Goal: Entertainment & Leisure: Consume media (video, audio)

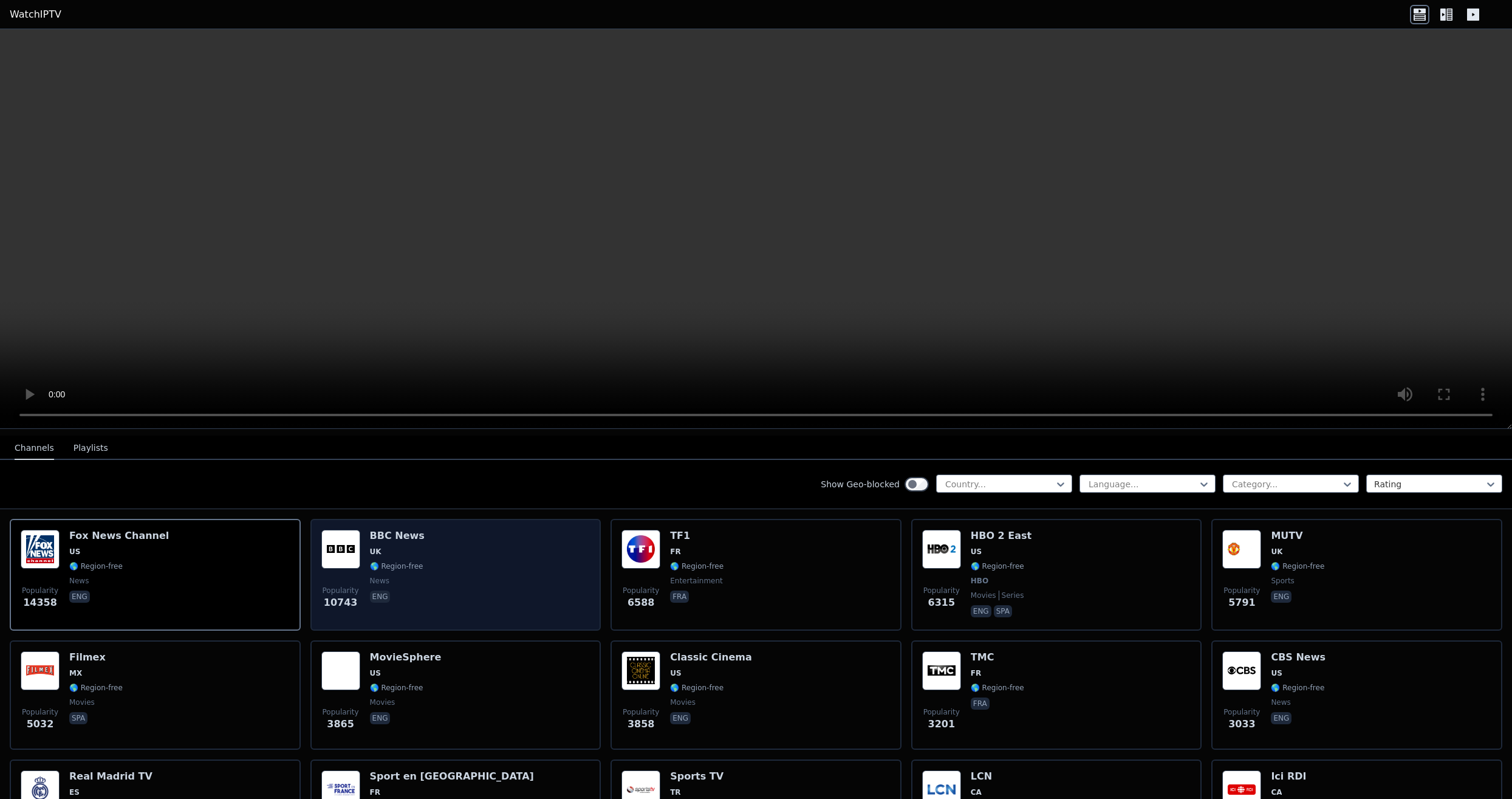
scroll to position [135, 0]
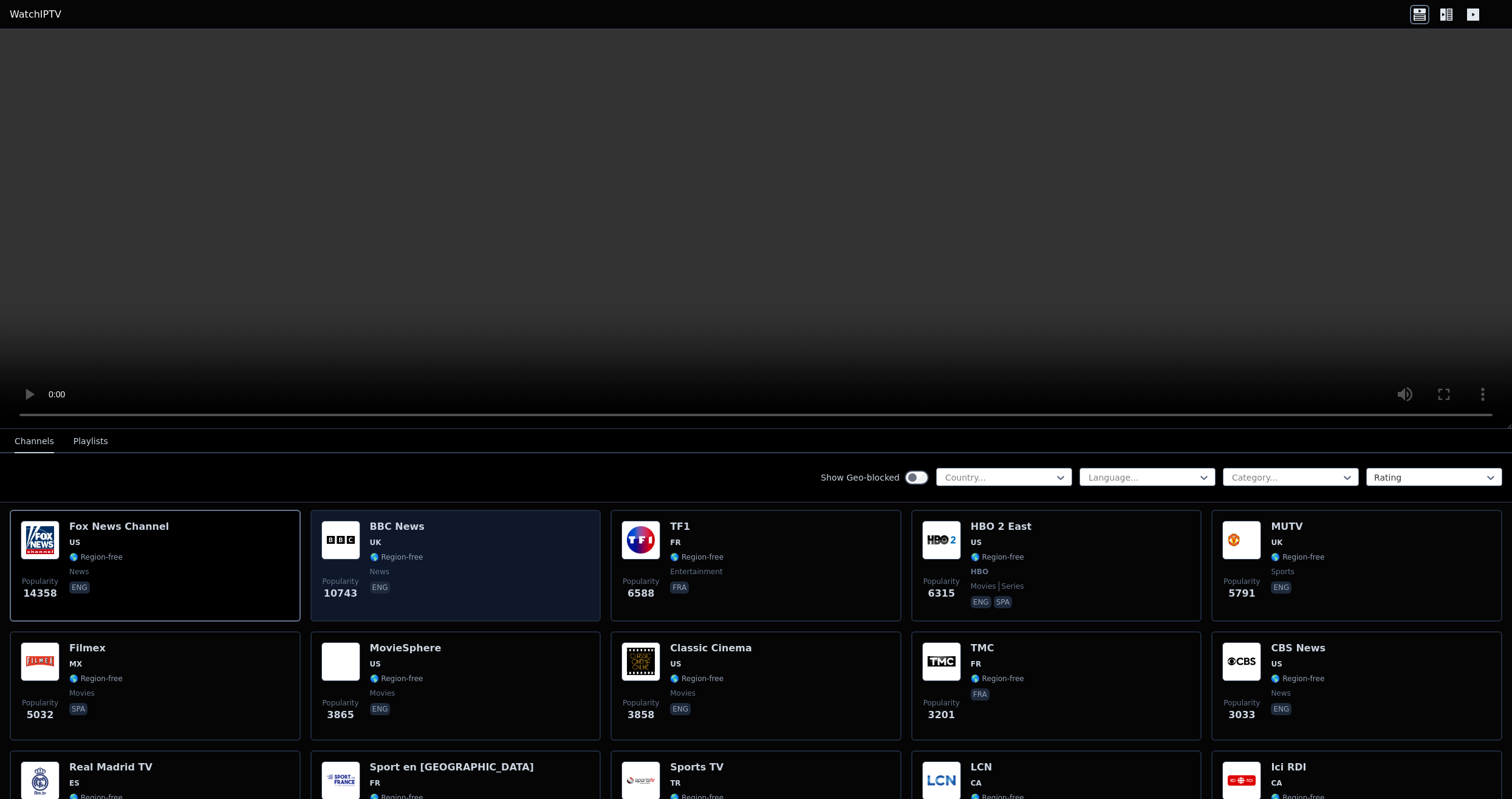
click at [527, 586] on div "Popularity 10743 BBC News UK 🌎 Region-free news eng" at bounding box center [456, 565] width 269 height 90
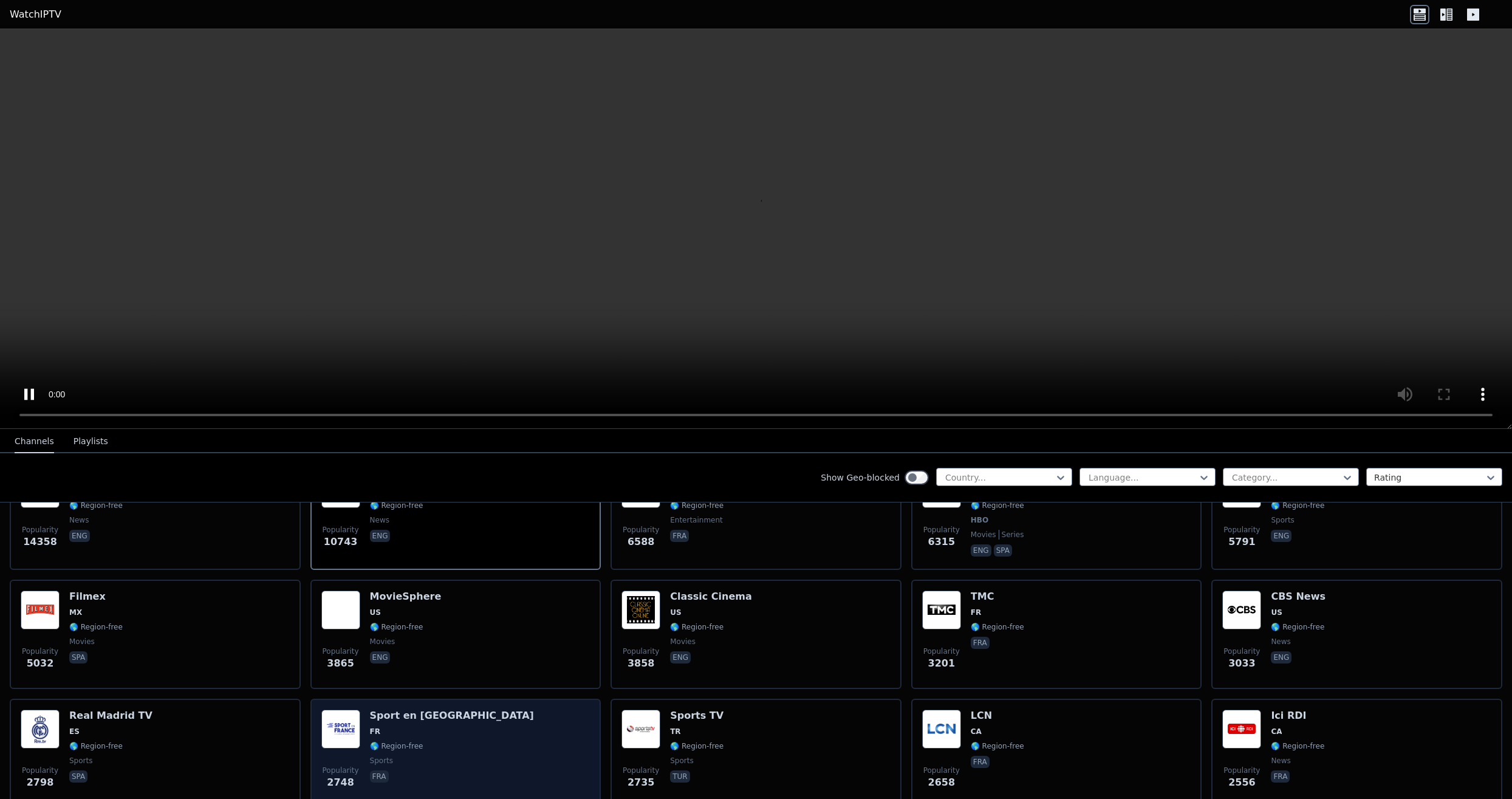
scroll to position [182, 0]
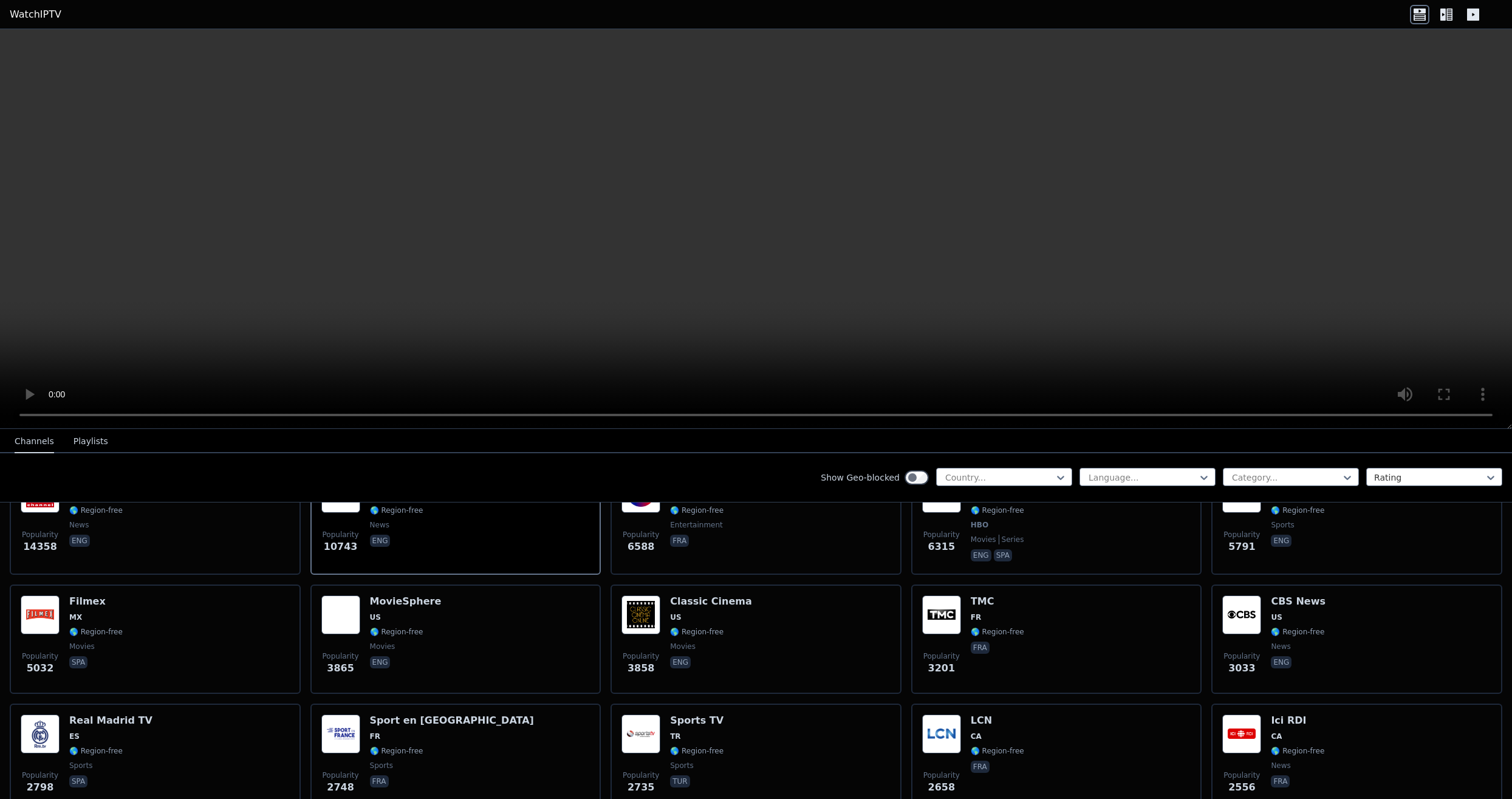
click at [1225, 278] on video at bounding box center [756, 229] width 1512 height 400
click at [1339, 152] on video at bounding box center [756, 229] width 1512 height 400
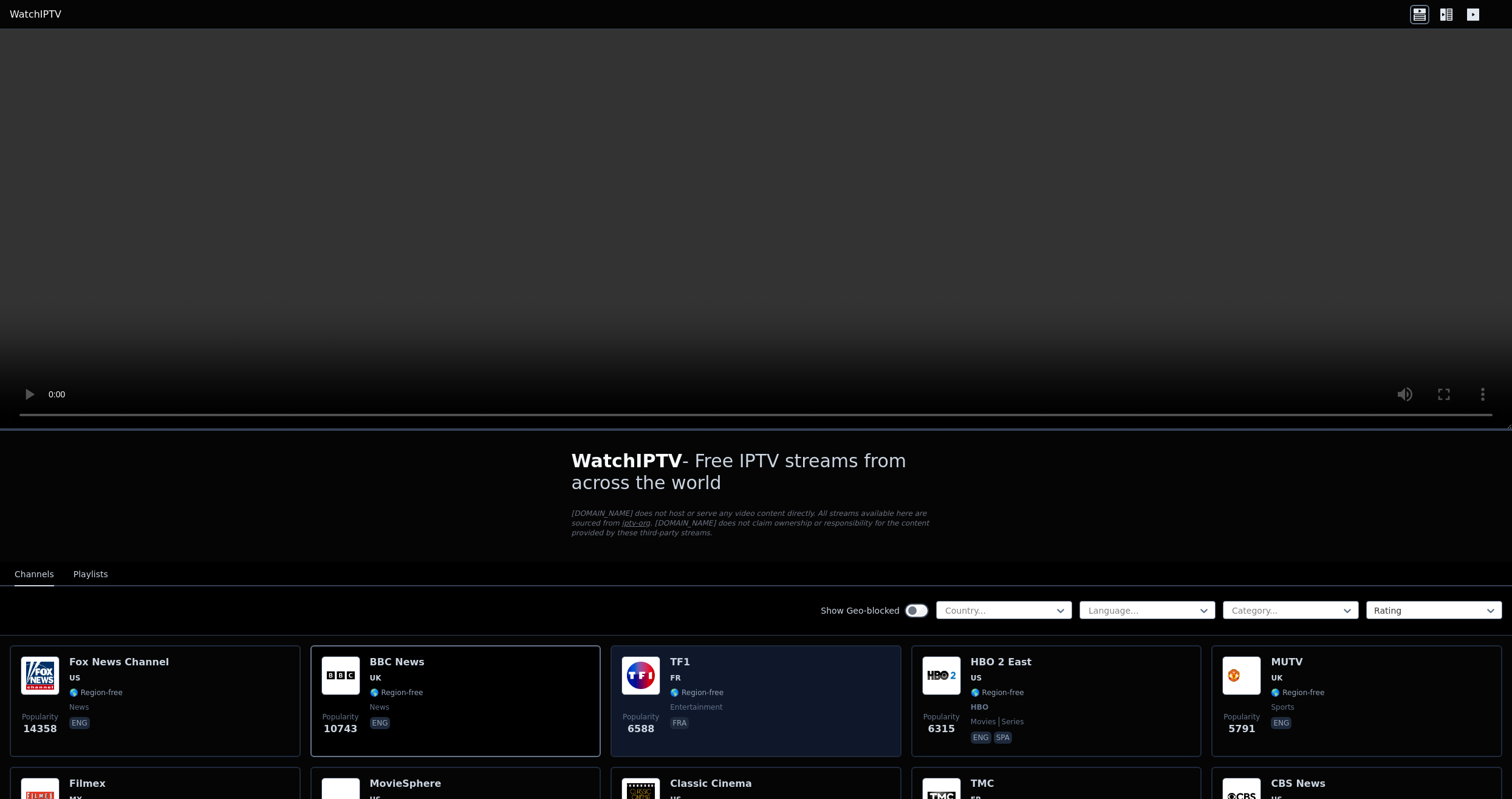
scroll to position [0, 0]
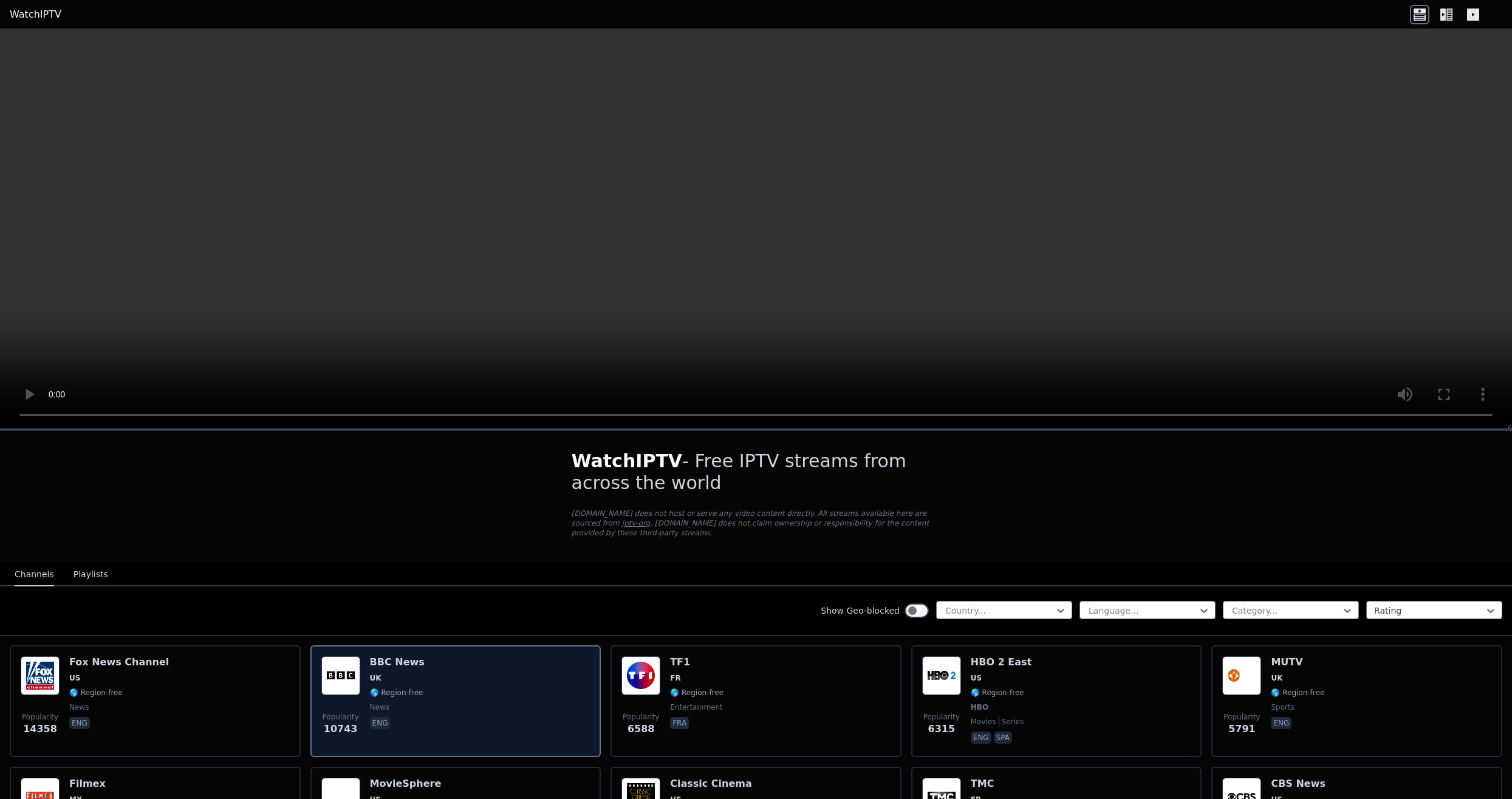
click at [361, 671] on div "Popularity 10743 BBC News UK 🌎 Region-free news eng" at bounding box center [456, 701] width 269 height 90
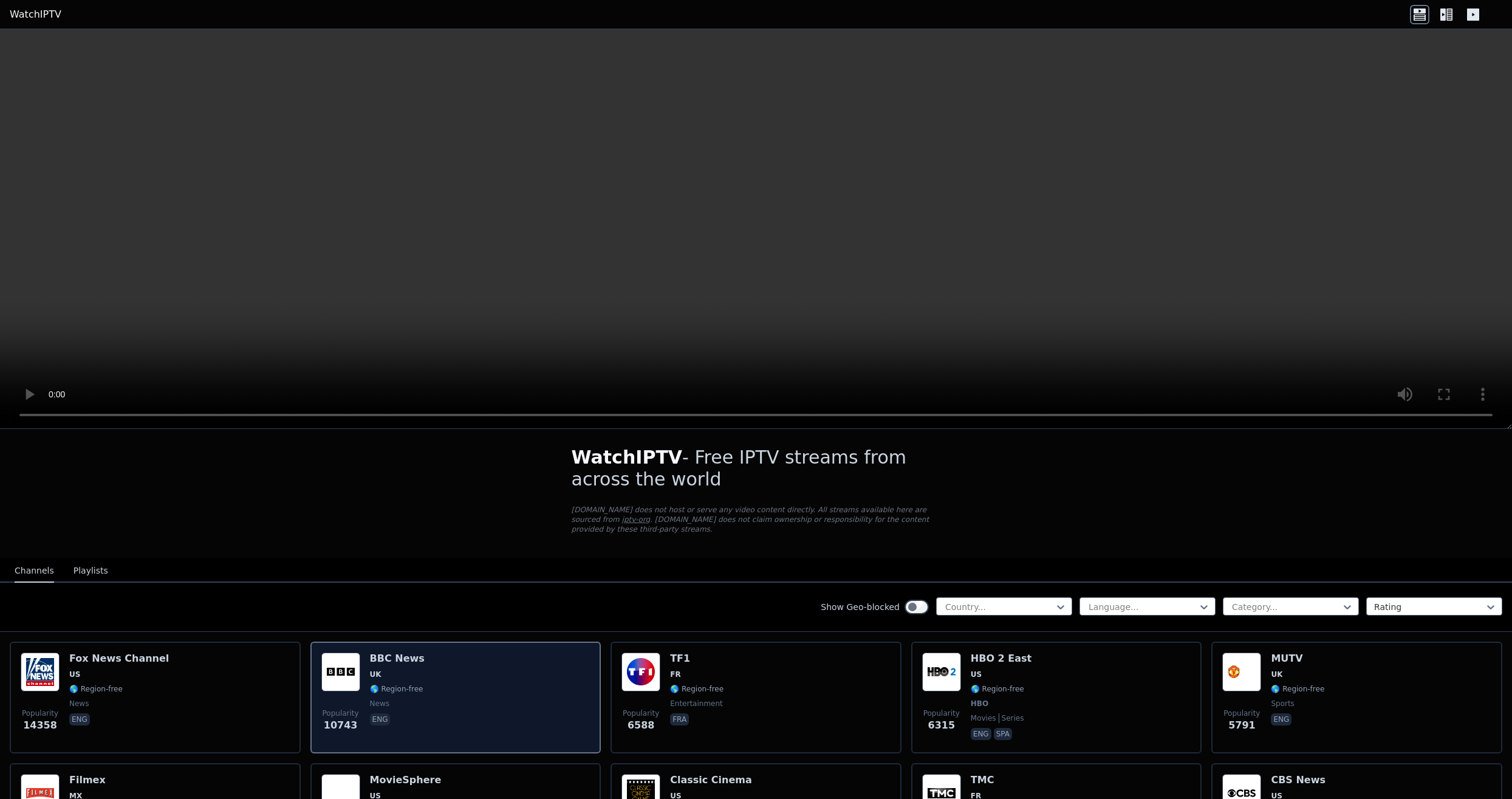
scroll to position [4, 0]
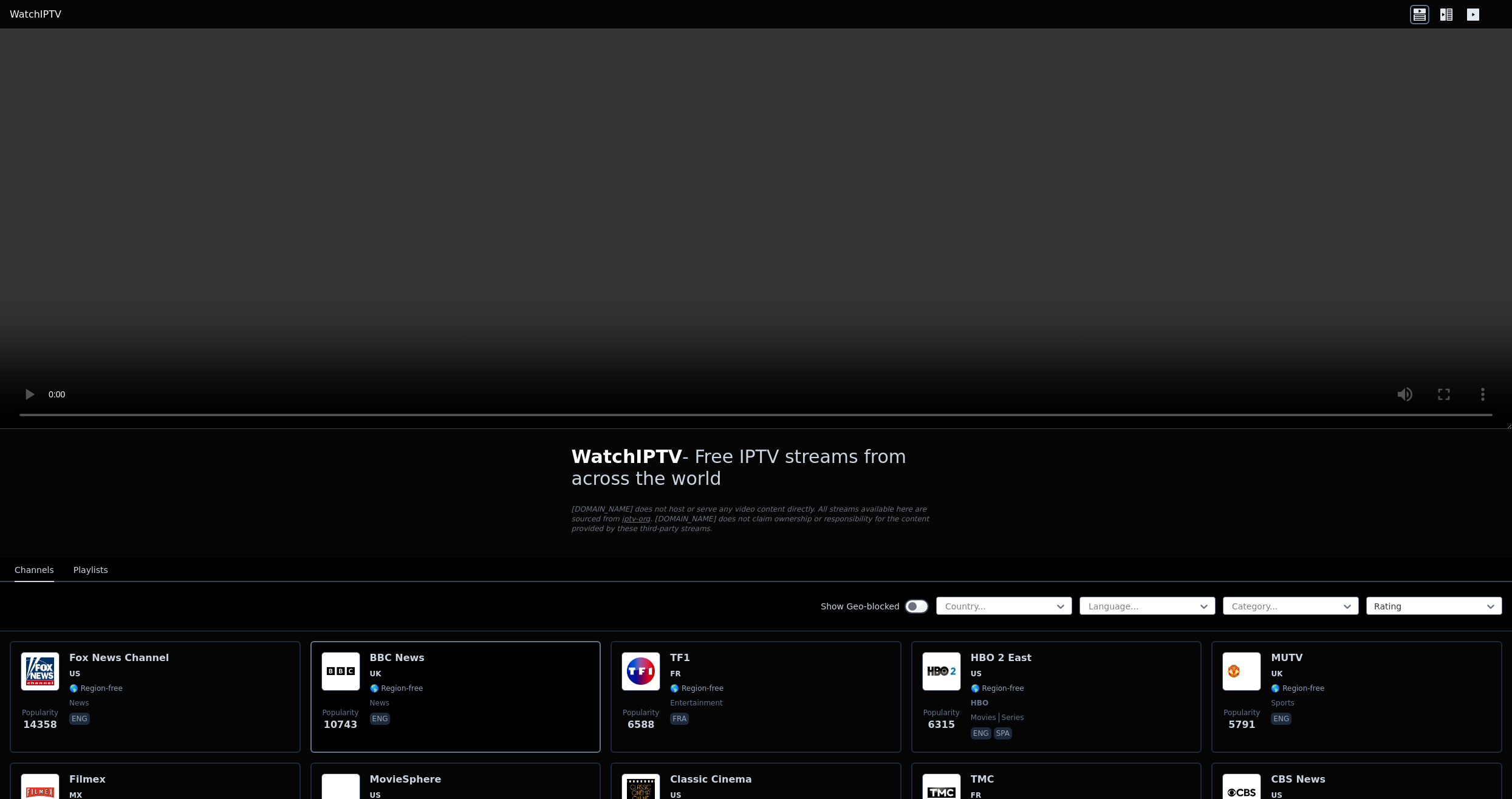
click at [82, 570] on button "Playlists" at bounding box center [91, 570] width 35 height 23
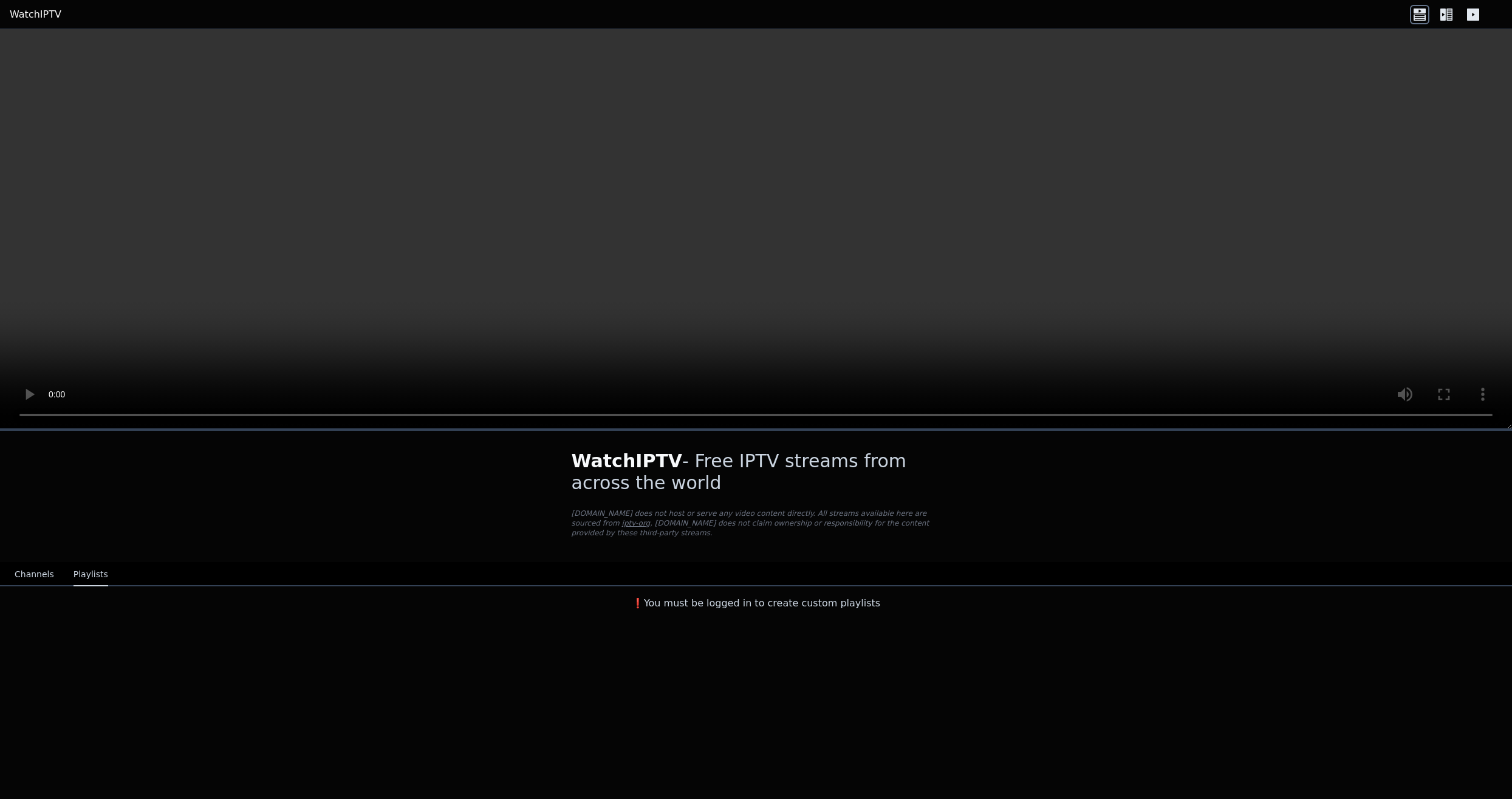
click at [41, 572] on button "Channels" at bounding box center [34, 575] width 39 height 23
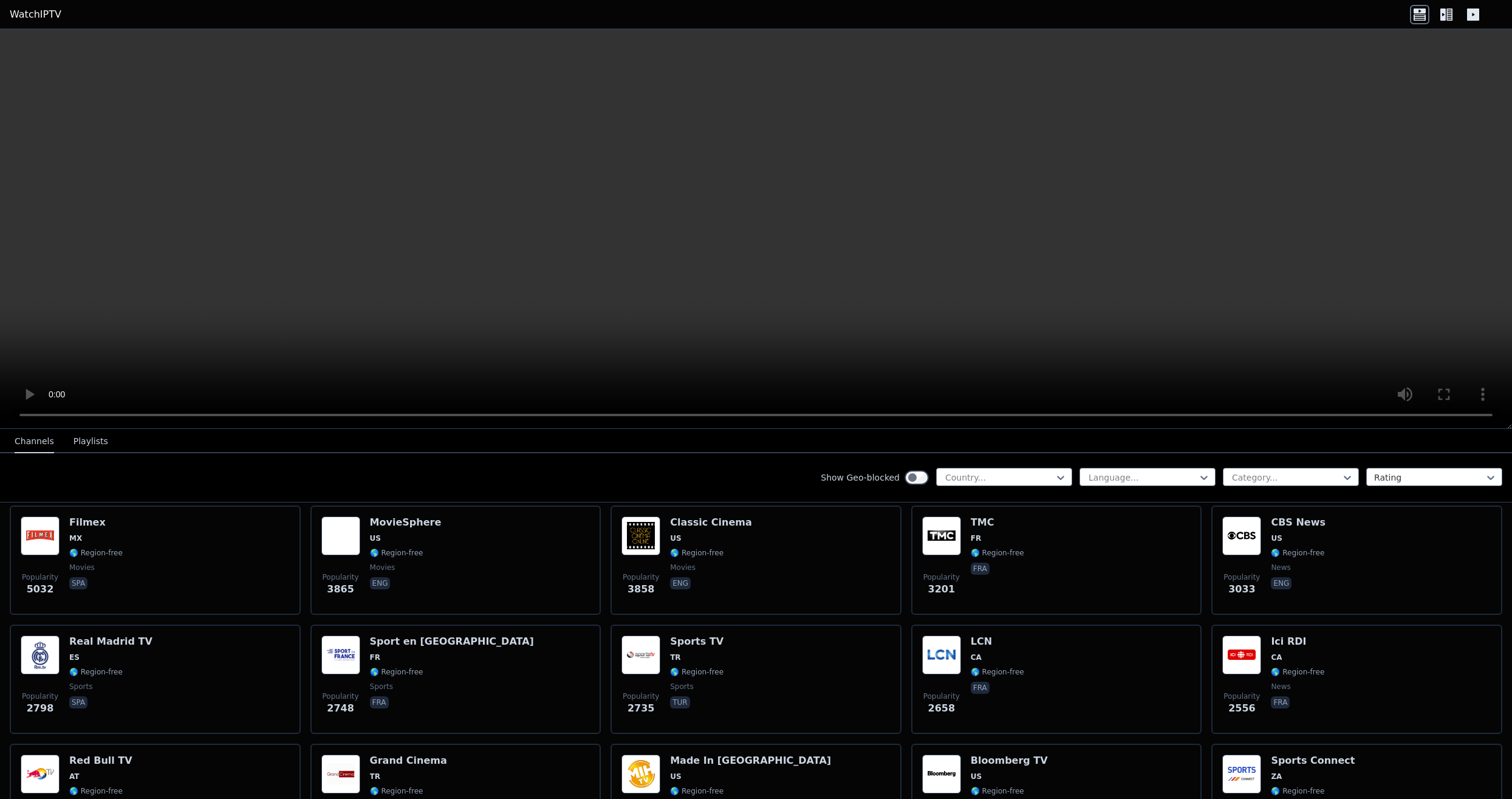
scroll to position [225, 0]
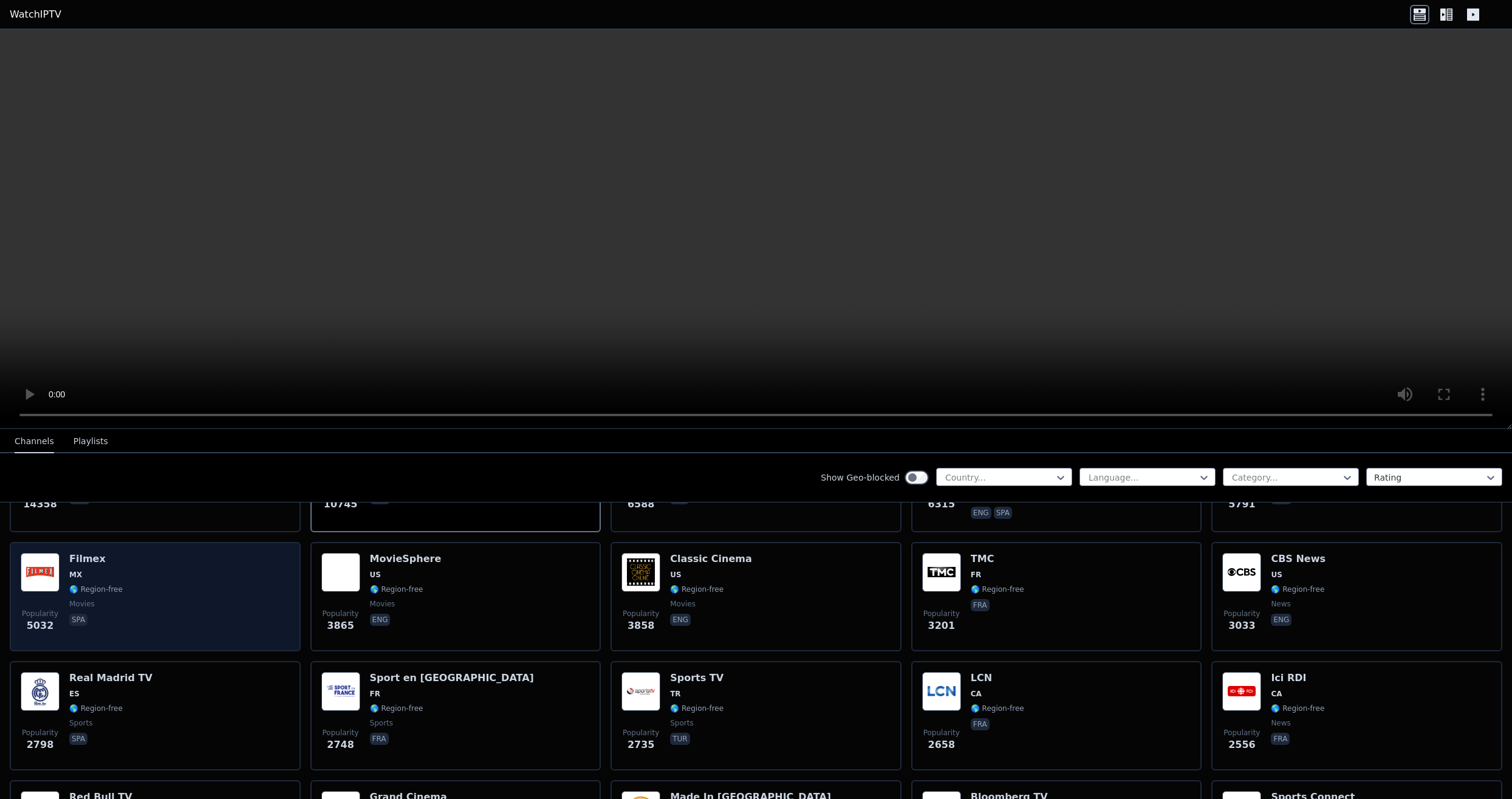
click at [193, 606] on div "Popularity 5032 Filmex MX 🌎 Region-free movies spa" at bounding box center [155, 597] width 269 height 87
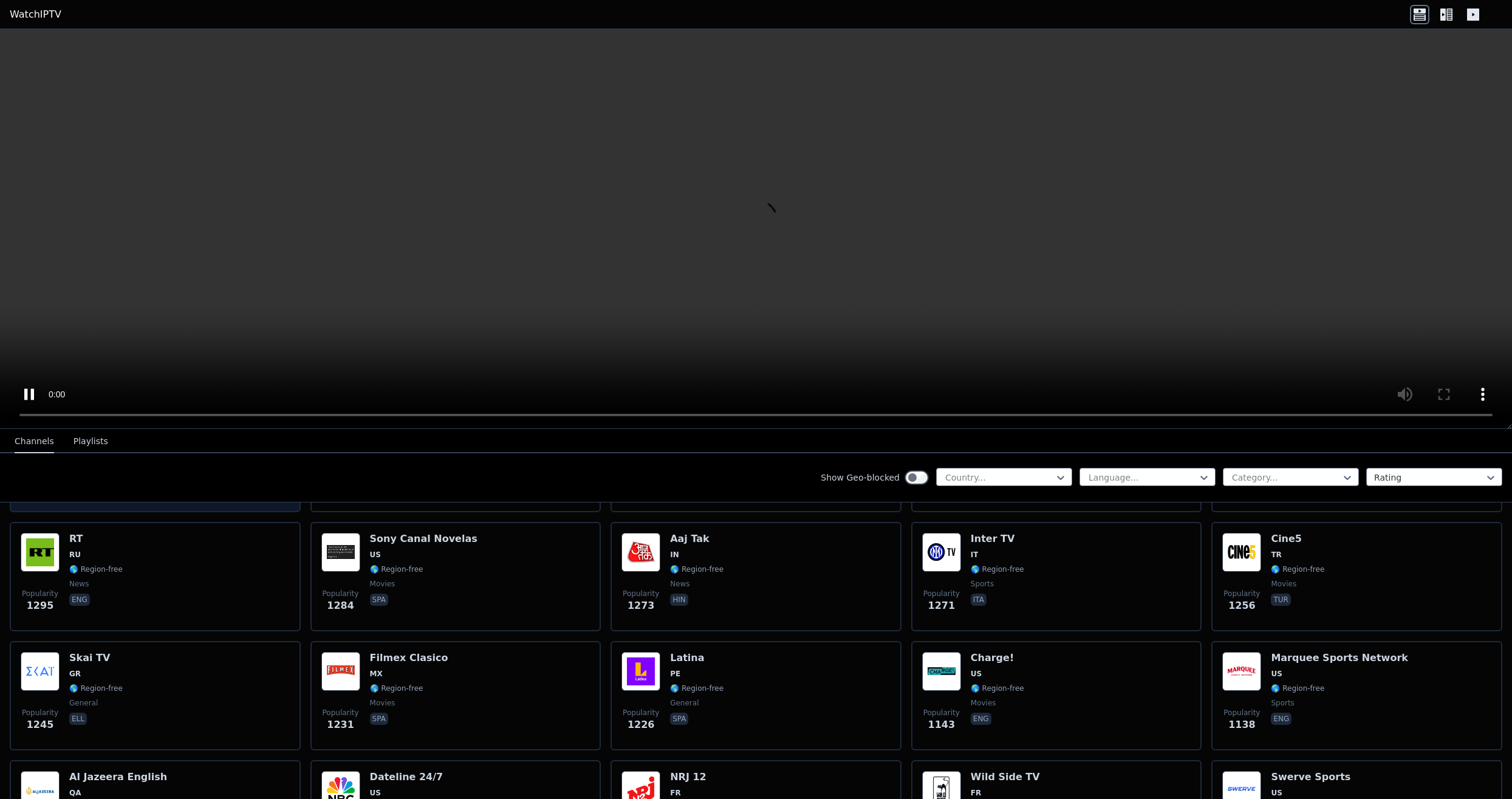
scroll to position [1098, 0]
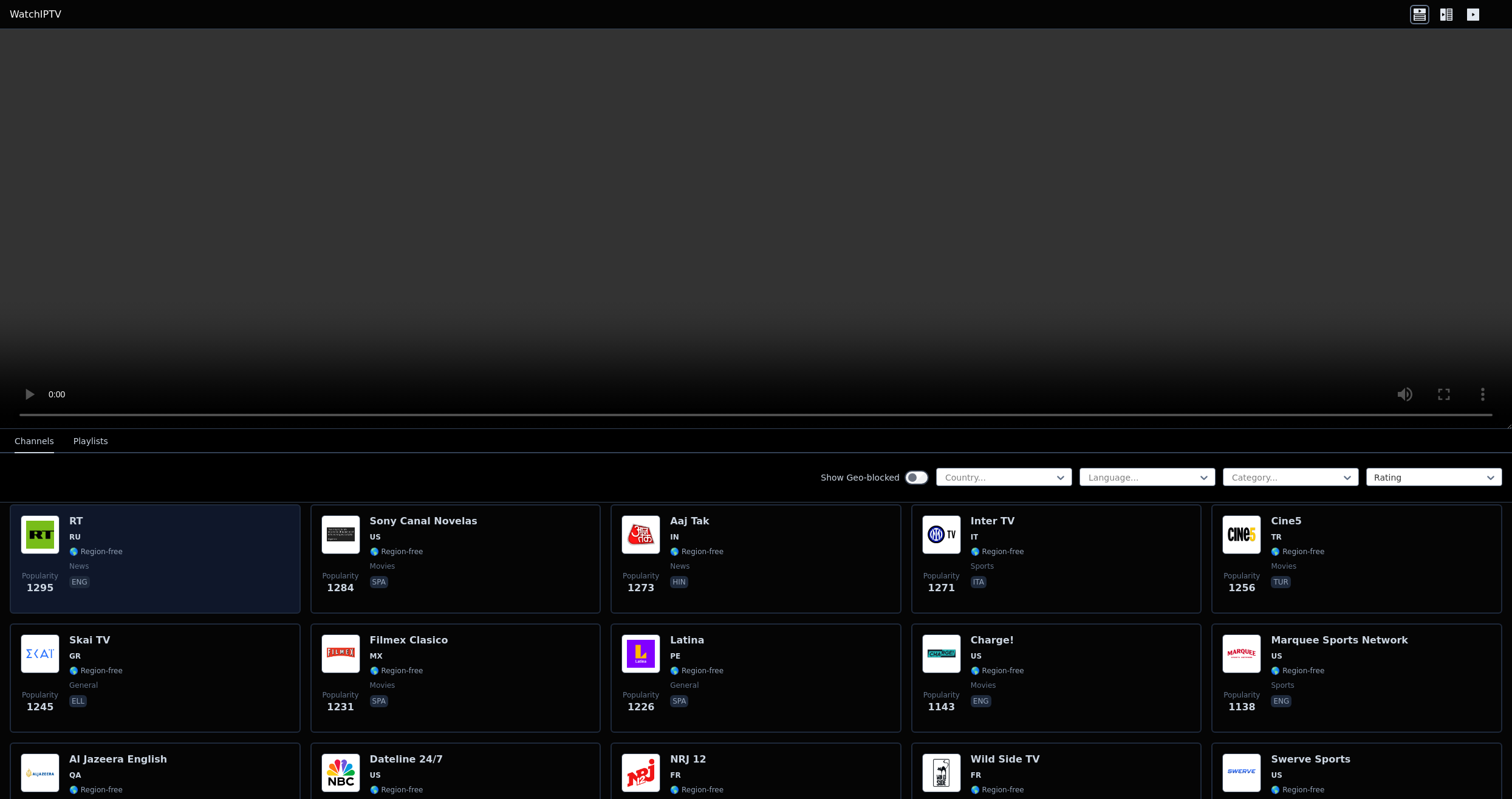
click at [205, 552] on div "Popularity 1295 RT RU 🌎 Region-free news eng" at bounding box center [155, 559] width 269 height 87
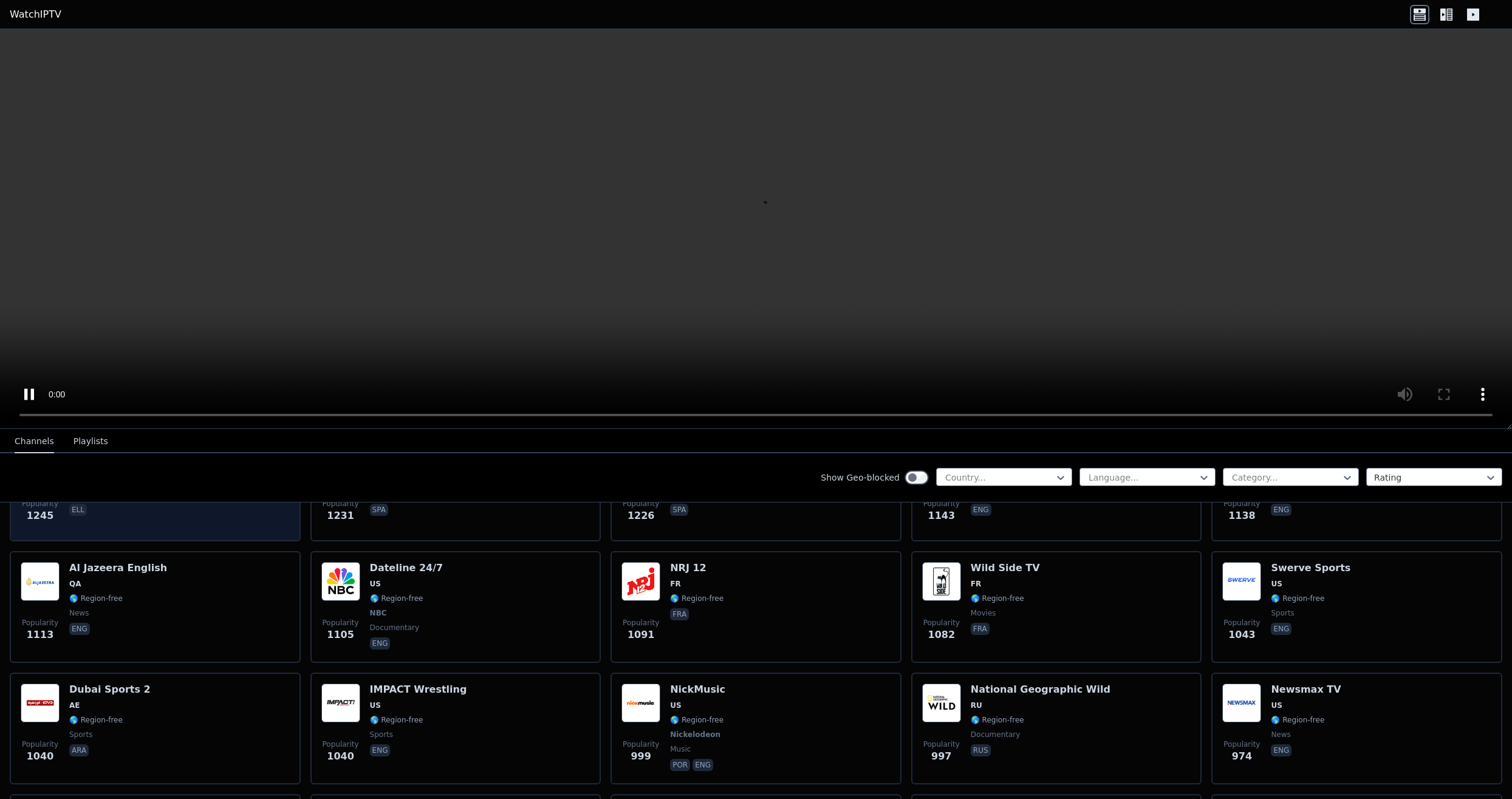
scroll to position [1328, 0]
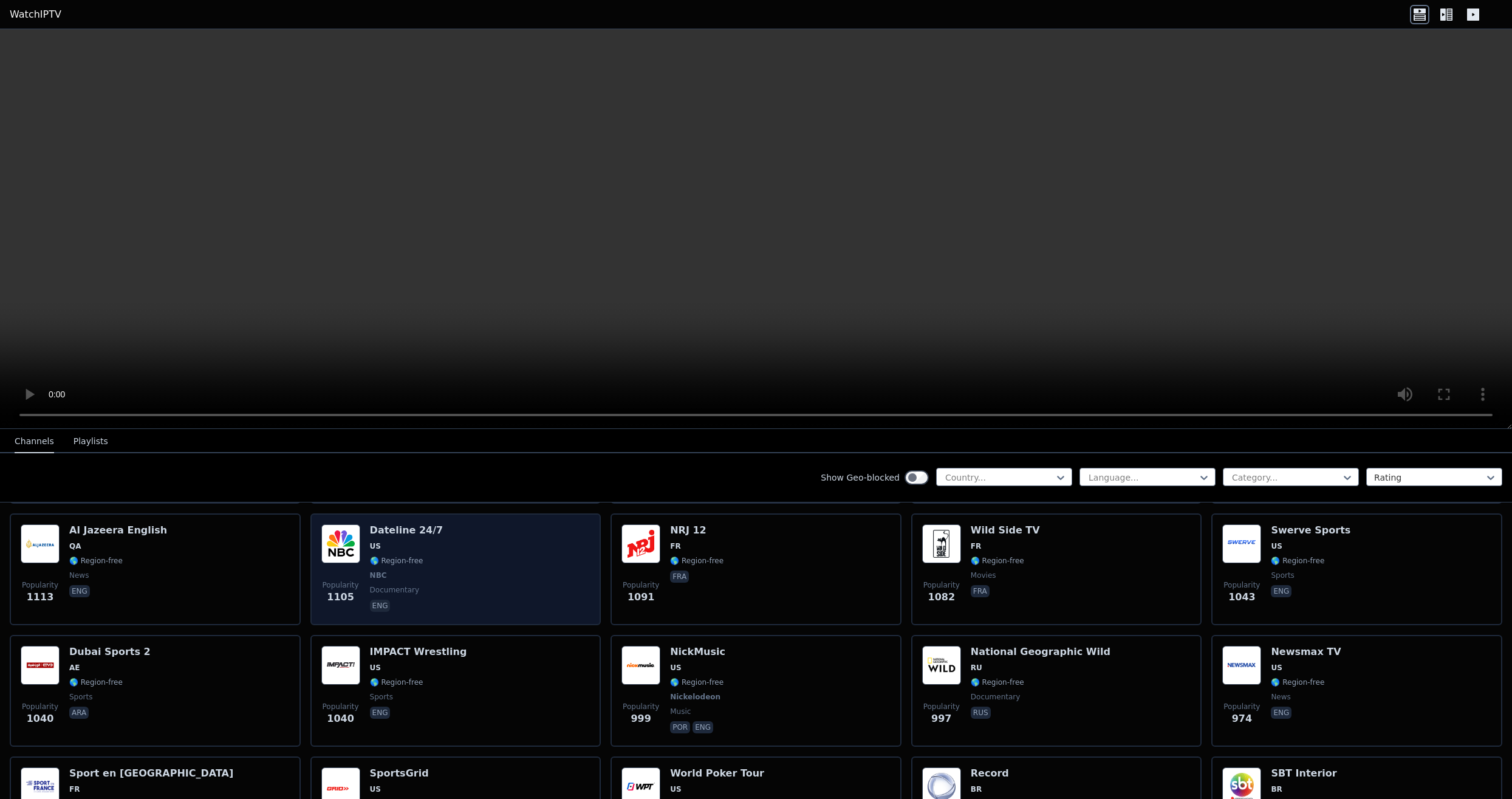
click at [463, 592] on div "Popularity 1105 Dateline 24/7 US 🌎 Region-free NBC documentary eng" at bounding box center [456, 569] width 269 height 90
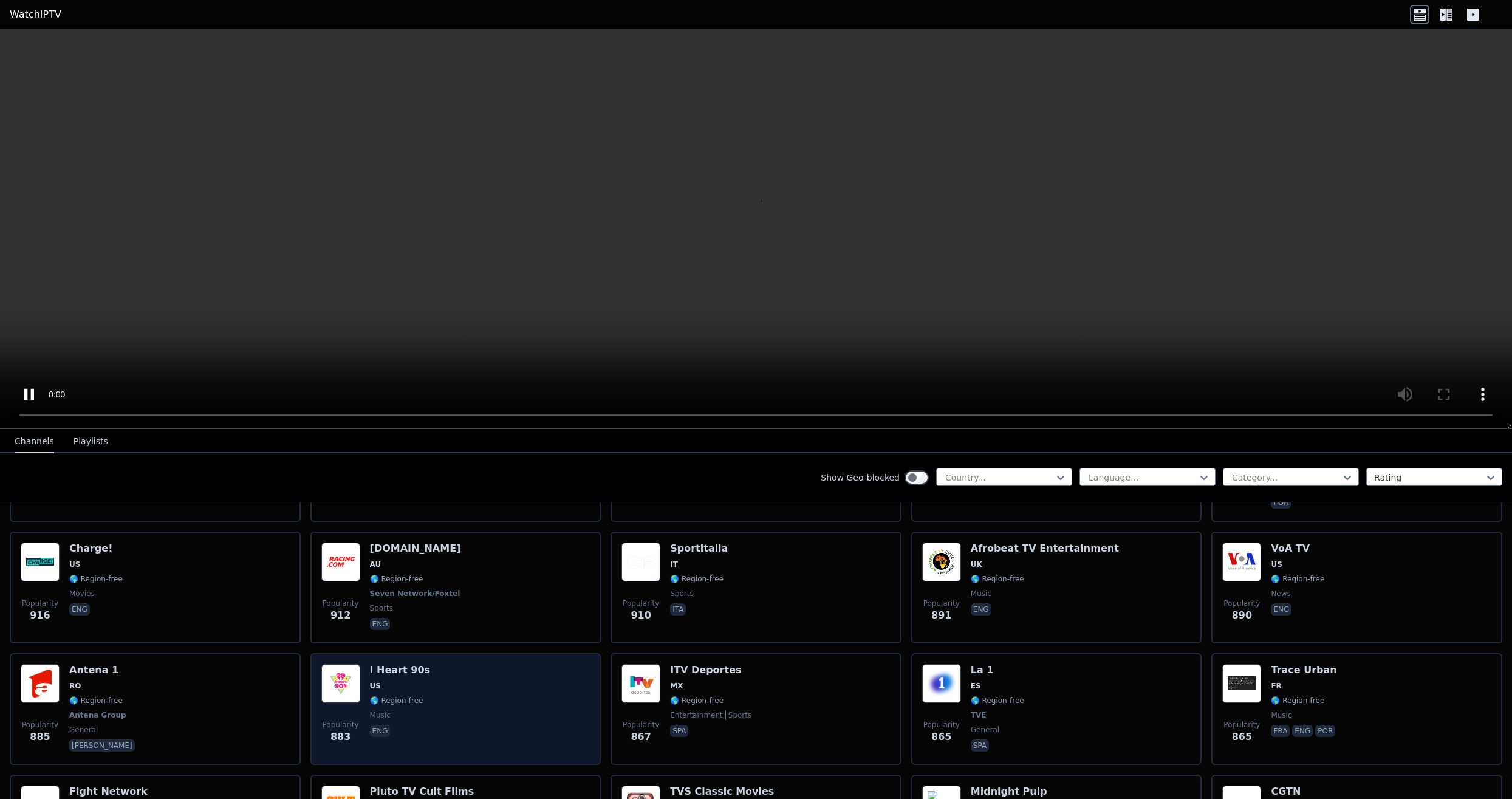
scroll to position [1674, 0]
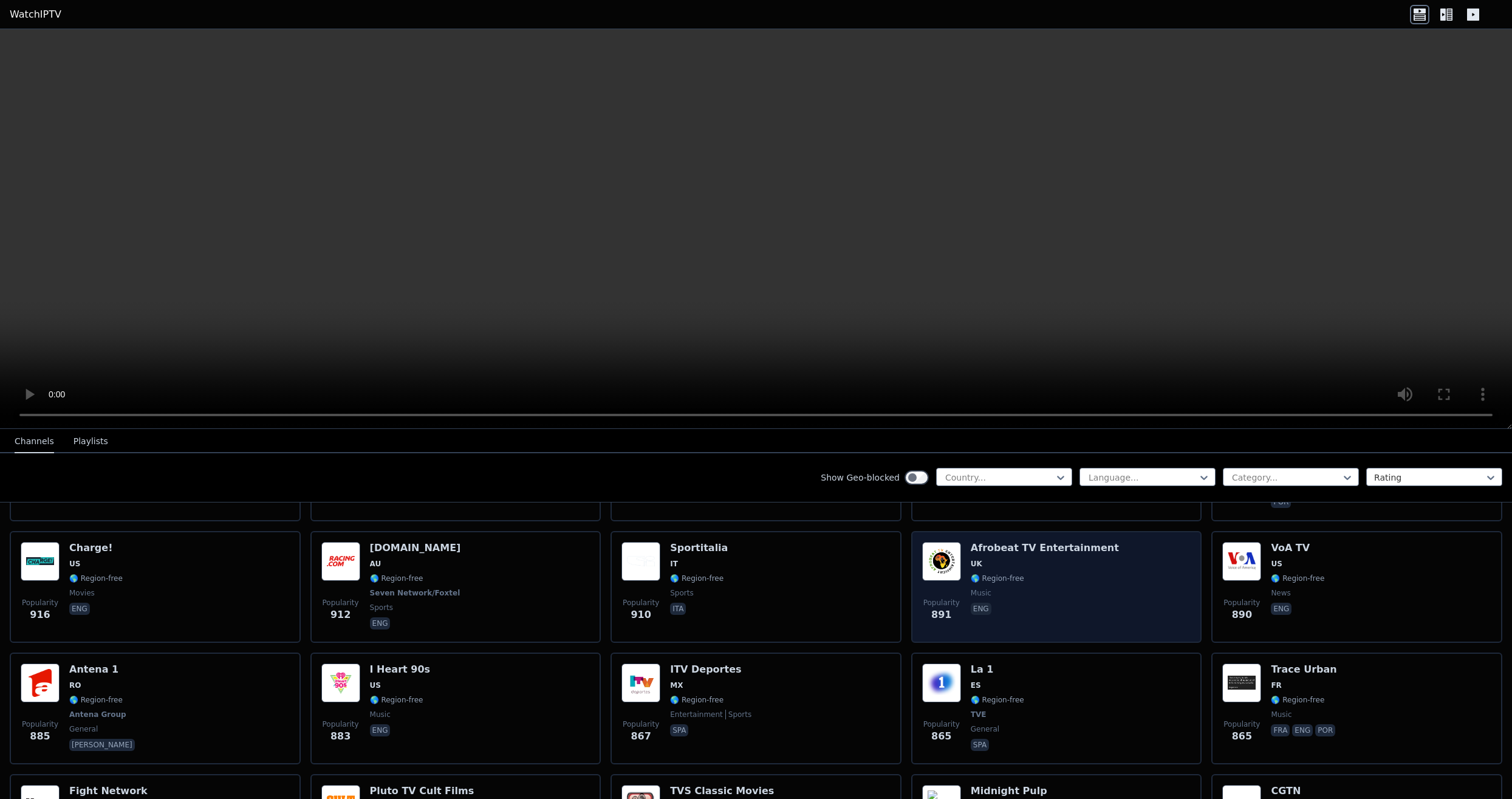
click at [1020, 578] on span "🌎 Region-free" at bounding box center [997, 578] width 53 height 9
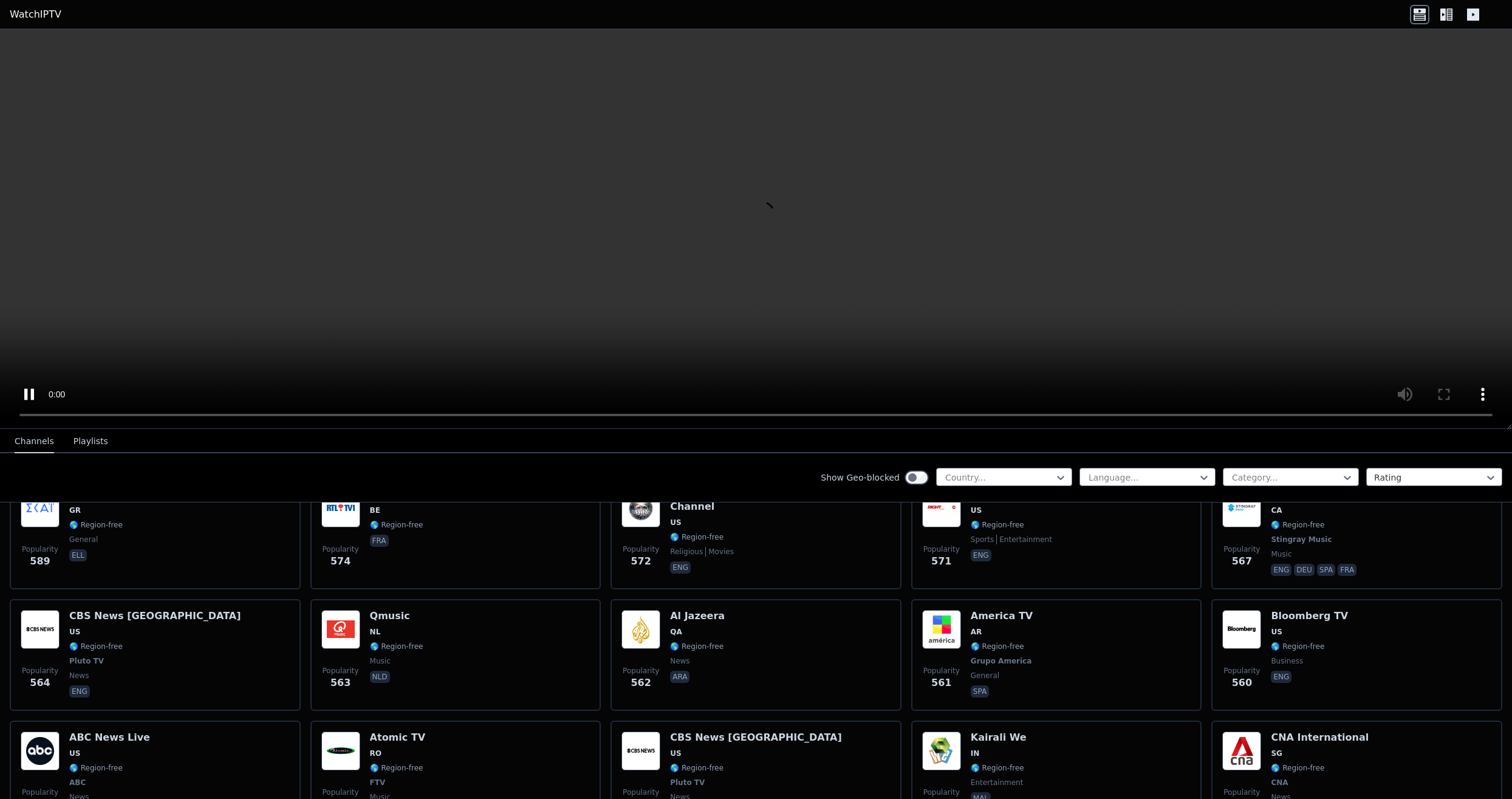
scroll to position [3069, 0]
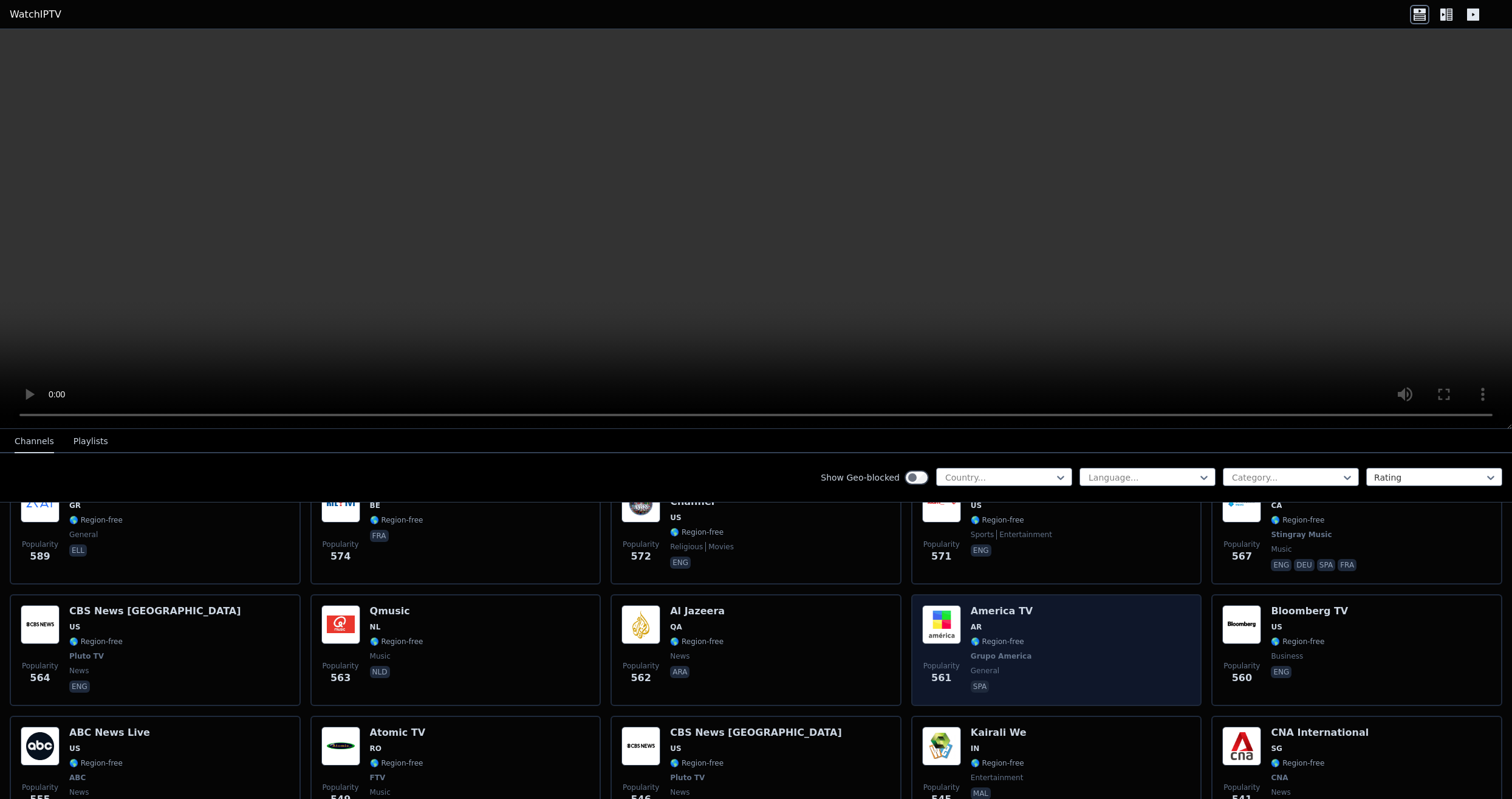
click at [1066, 656] on div "Popularity 561 America TV AR 🌎 Region-free Grupo America general spa" at bounding box center [1057, 650] width 269 height 90
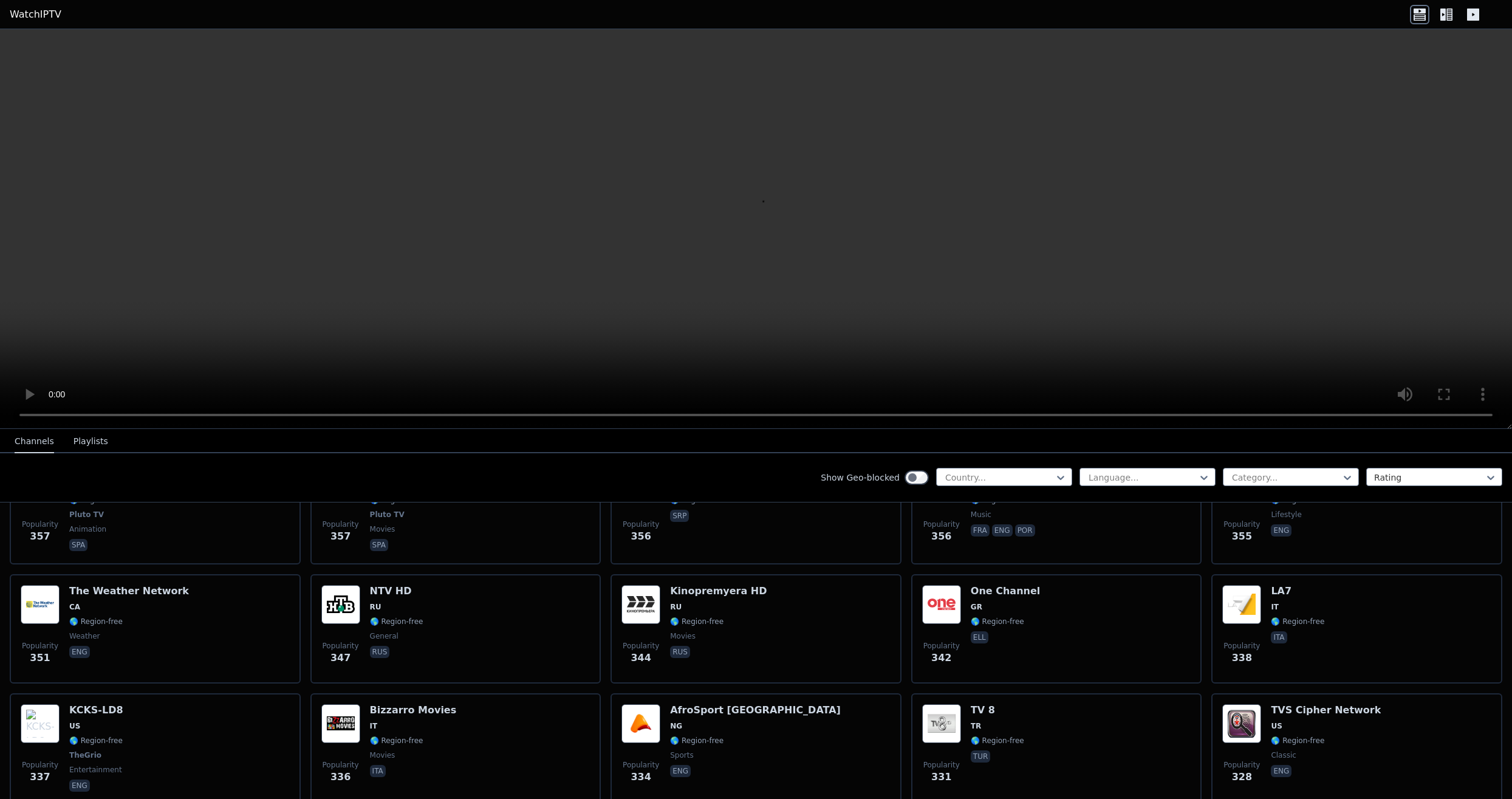
scroll to position [5515, 0]
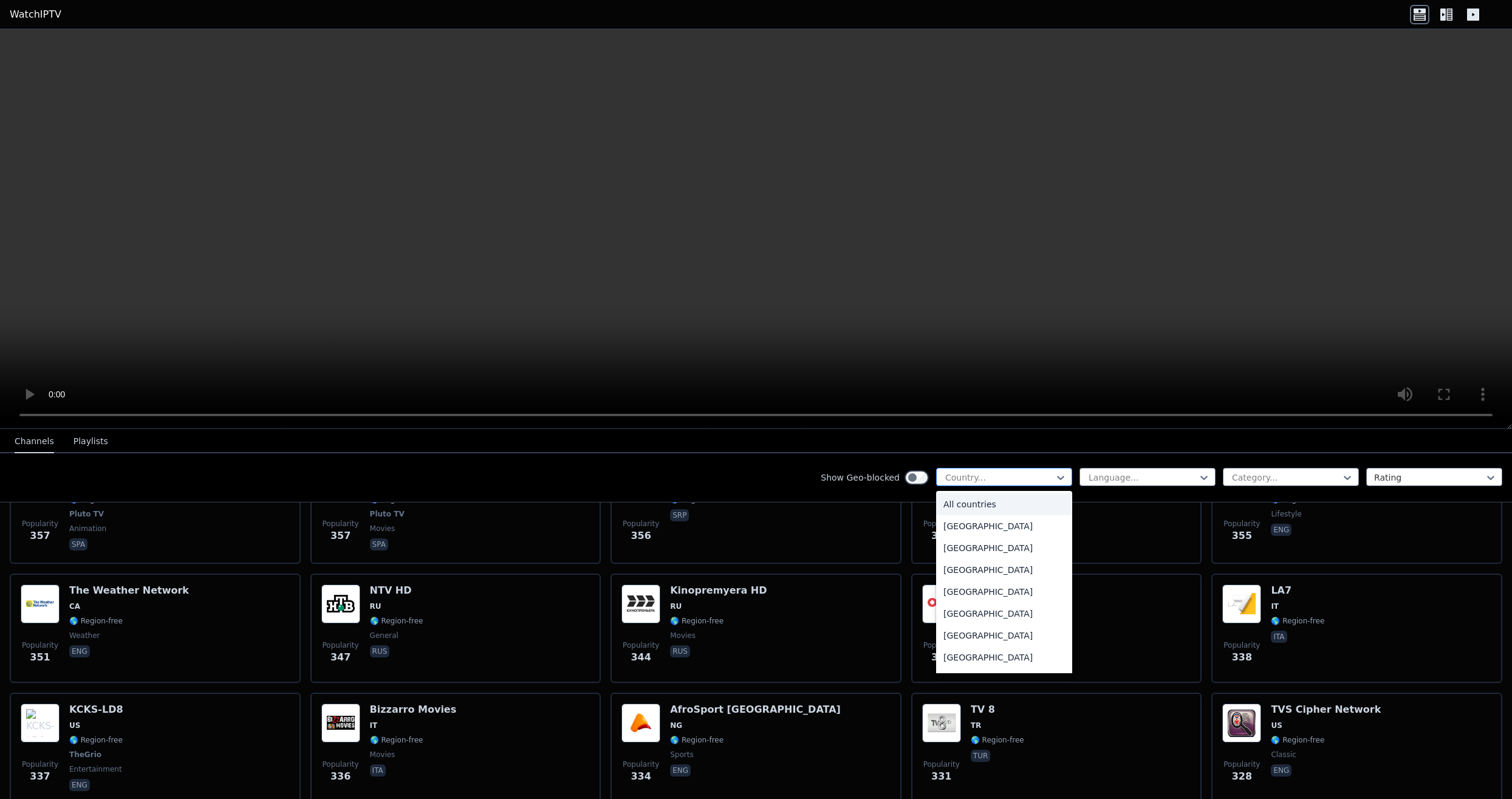
click at [983, 481] on div "Country..." at bounding box center [999, 477] width 108 height 12
click at [962, 610] on div "[GEOGRAPHIC_DATA]" at bounding box center [1004, 613] width 136 height 22
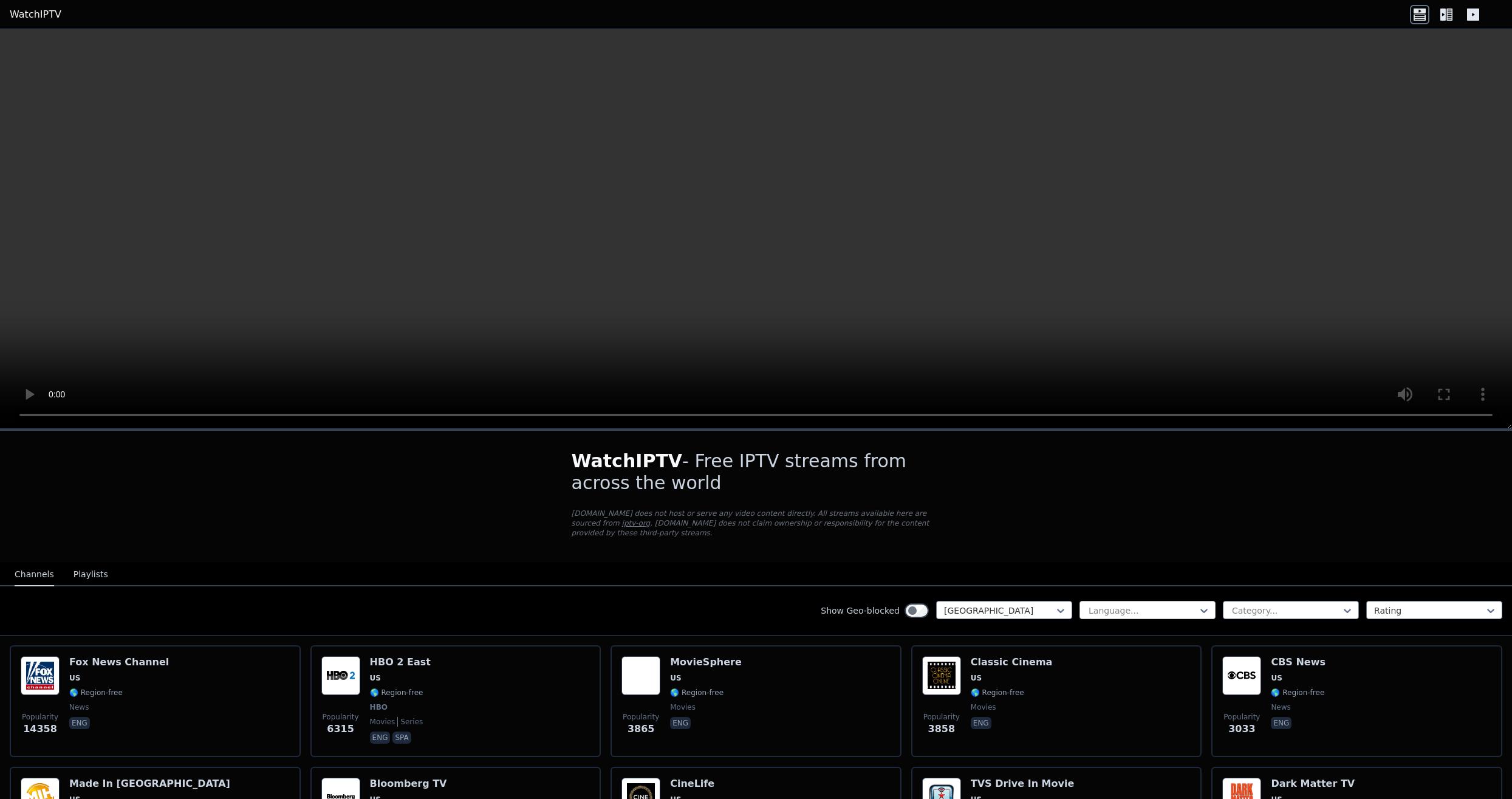
click at [1111, 613] on div "Language..." at bounding box center [1143, 610] width 108 height 12
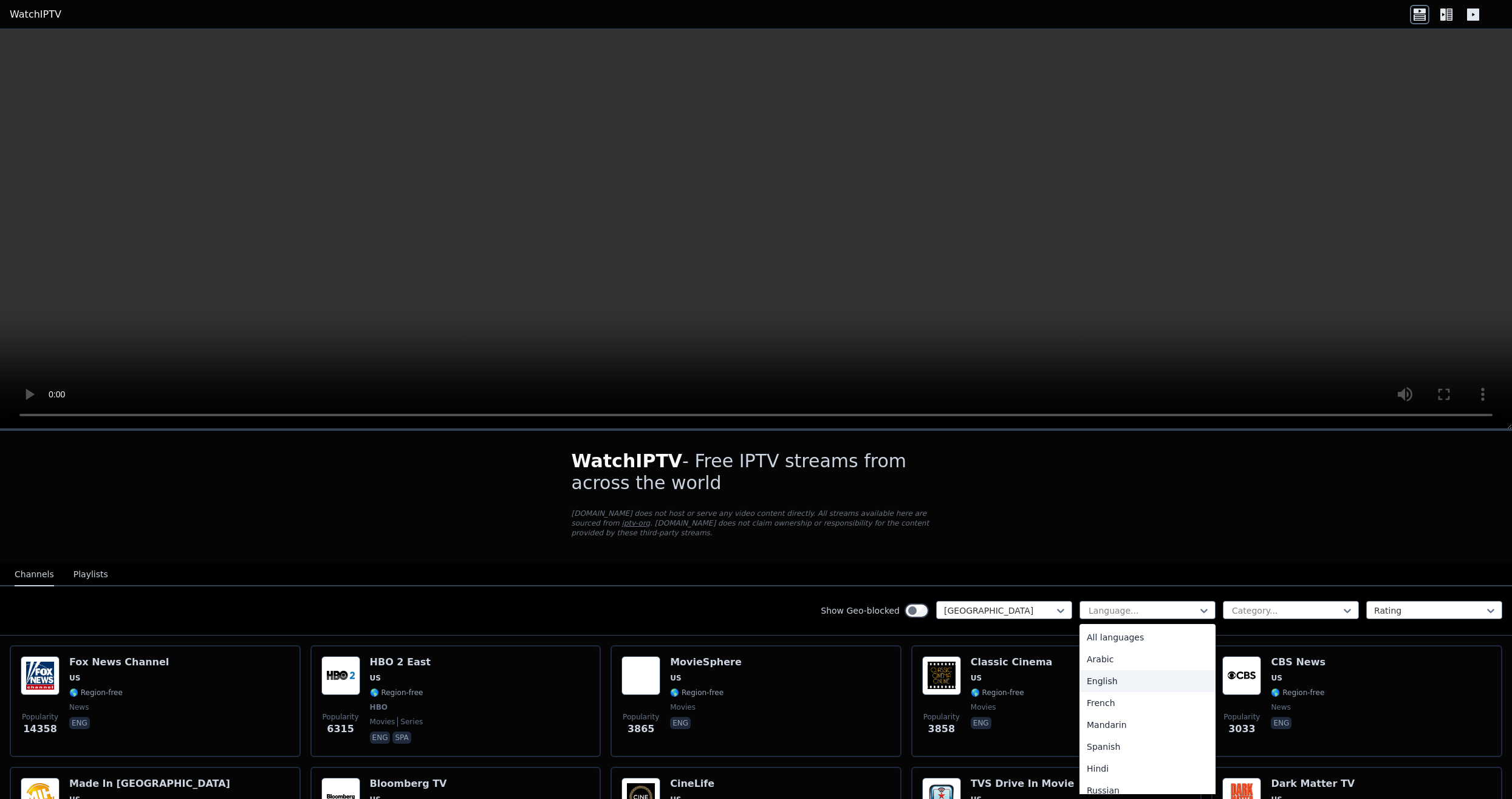
click at [1096, 687] on div "English" at bounding box center [1147, 681] width 136 height 22
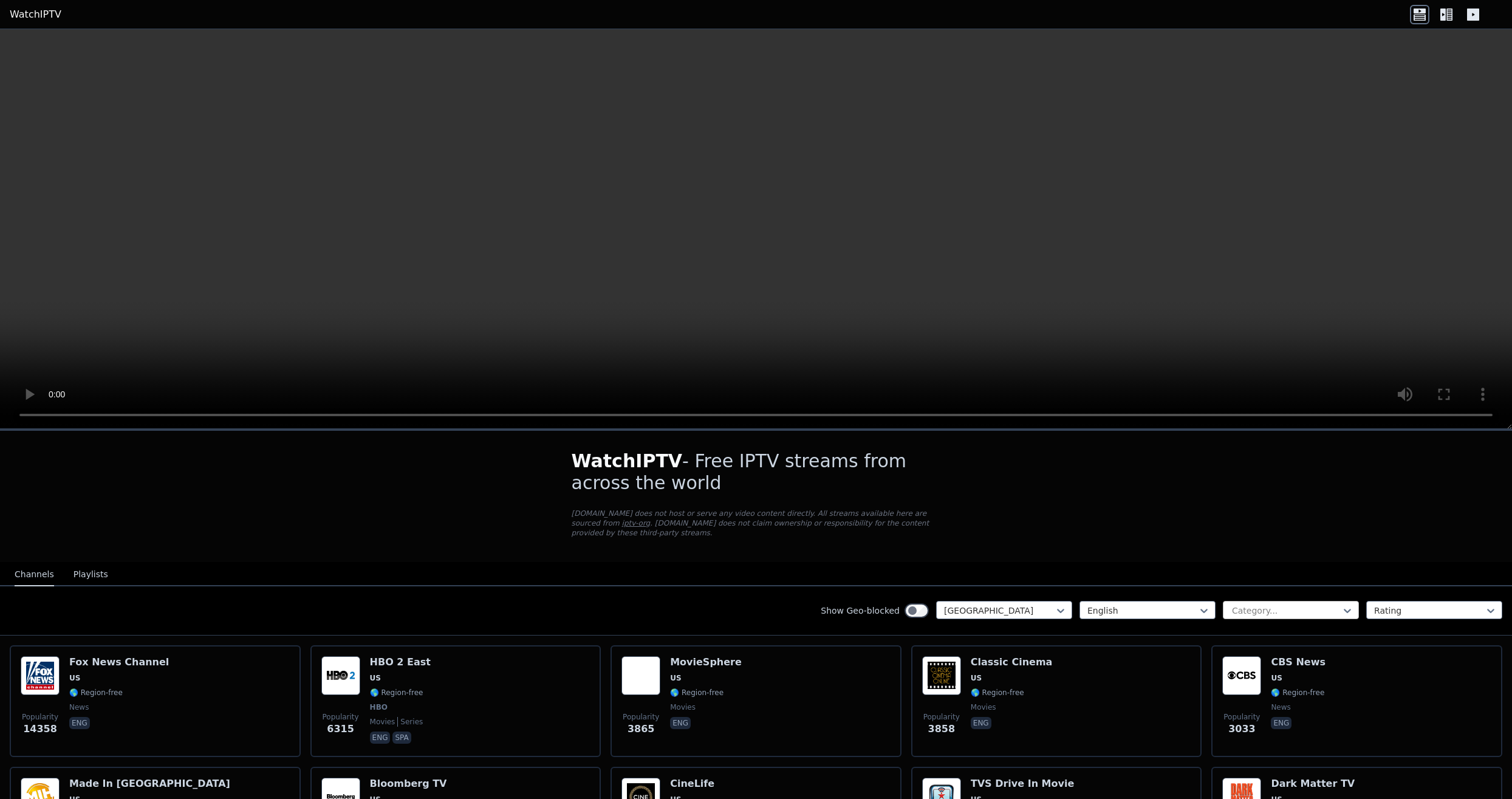
click at [1270, 606] on div "Category..." at bounding box center [1286, 610] width 108 height 12
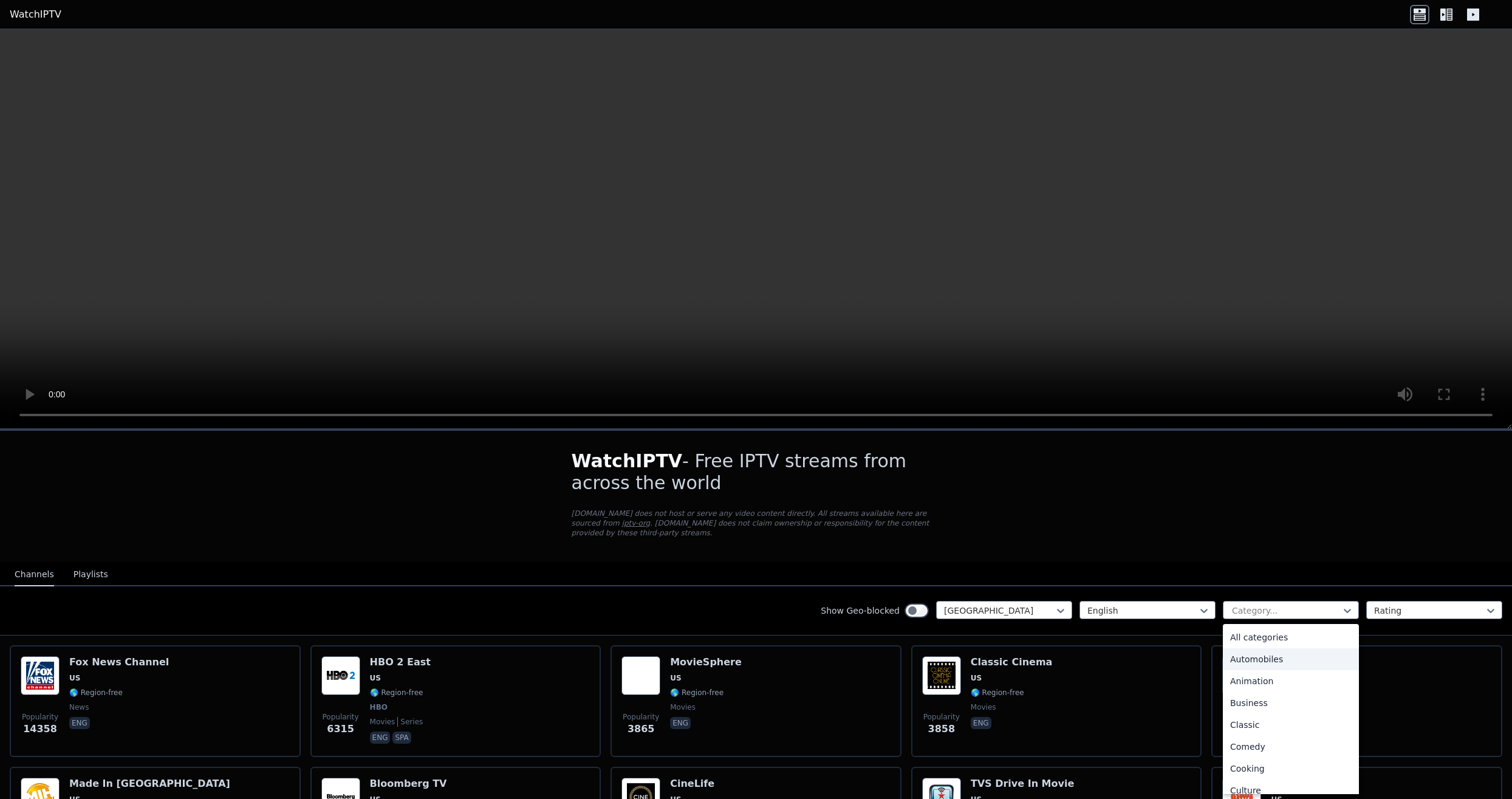
click at [1250, 656] on div "Automobiles" at bounding box center [1291, 659] width 136 height 22
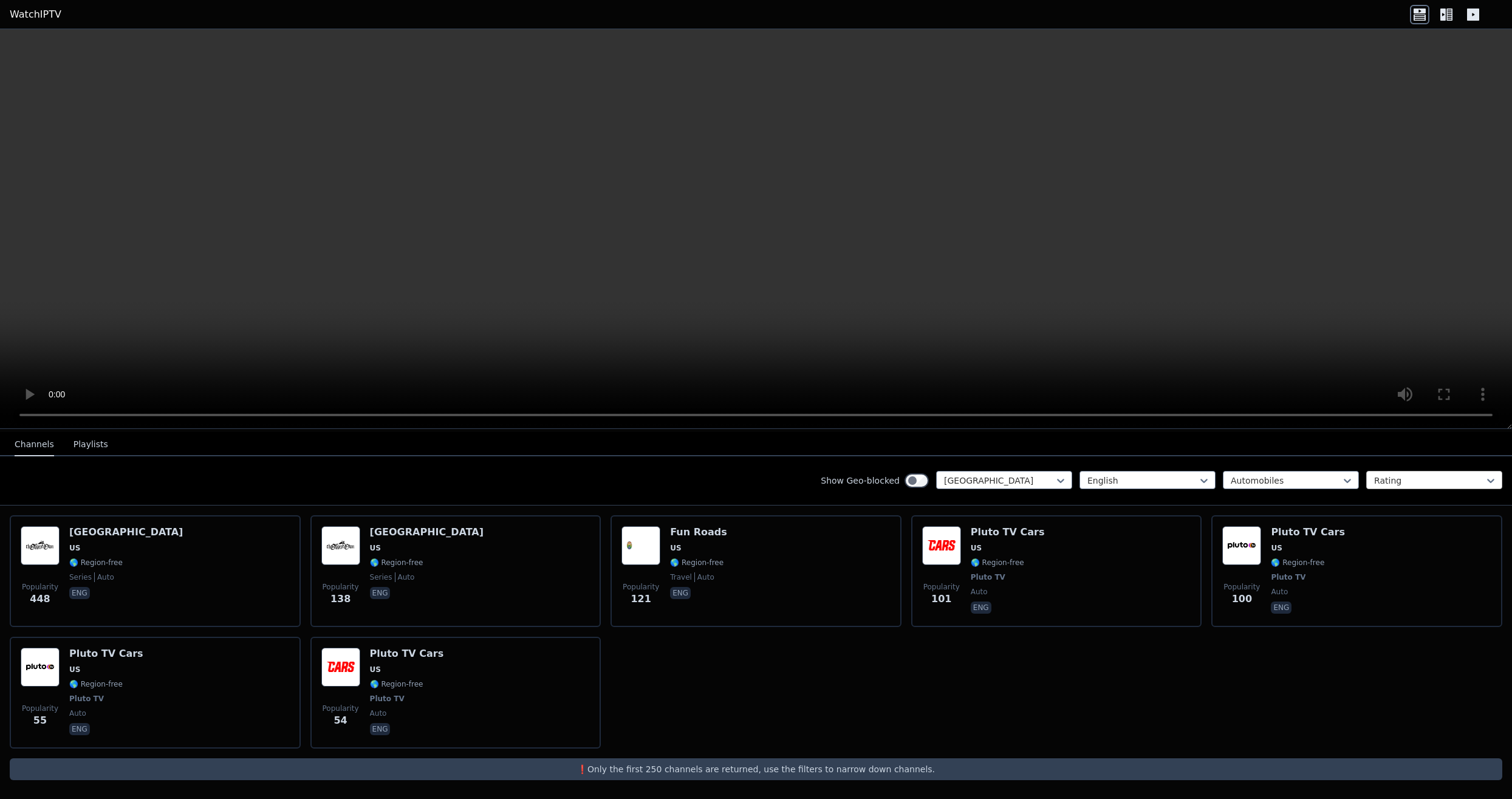
click at [1415, 480] on div at bounding box center [1430, 480] width 111 height 12
click at [1257, 481] on div "Automobiles" at bounding box center [1286, 480] width 111 height 12
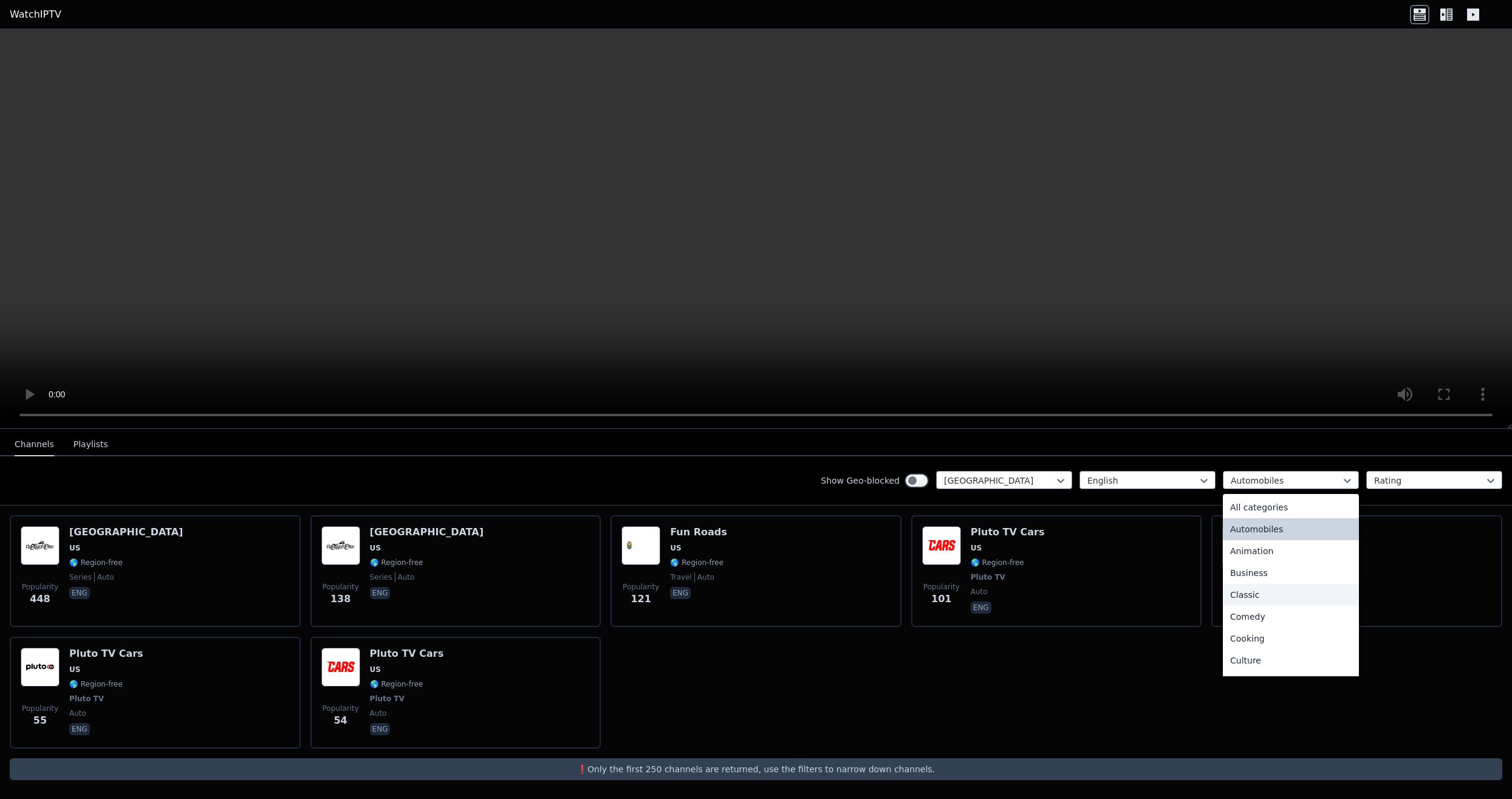
click at [1246, 597] on div "Classic" at bounding box center [1291, 595] width 136 height 22
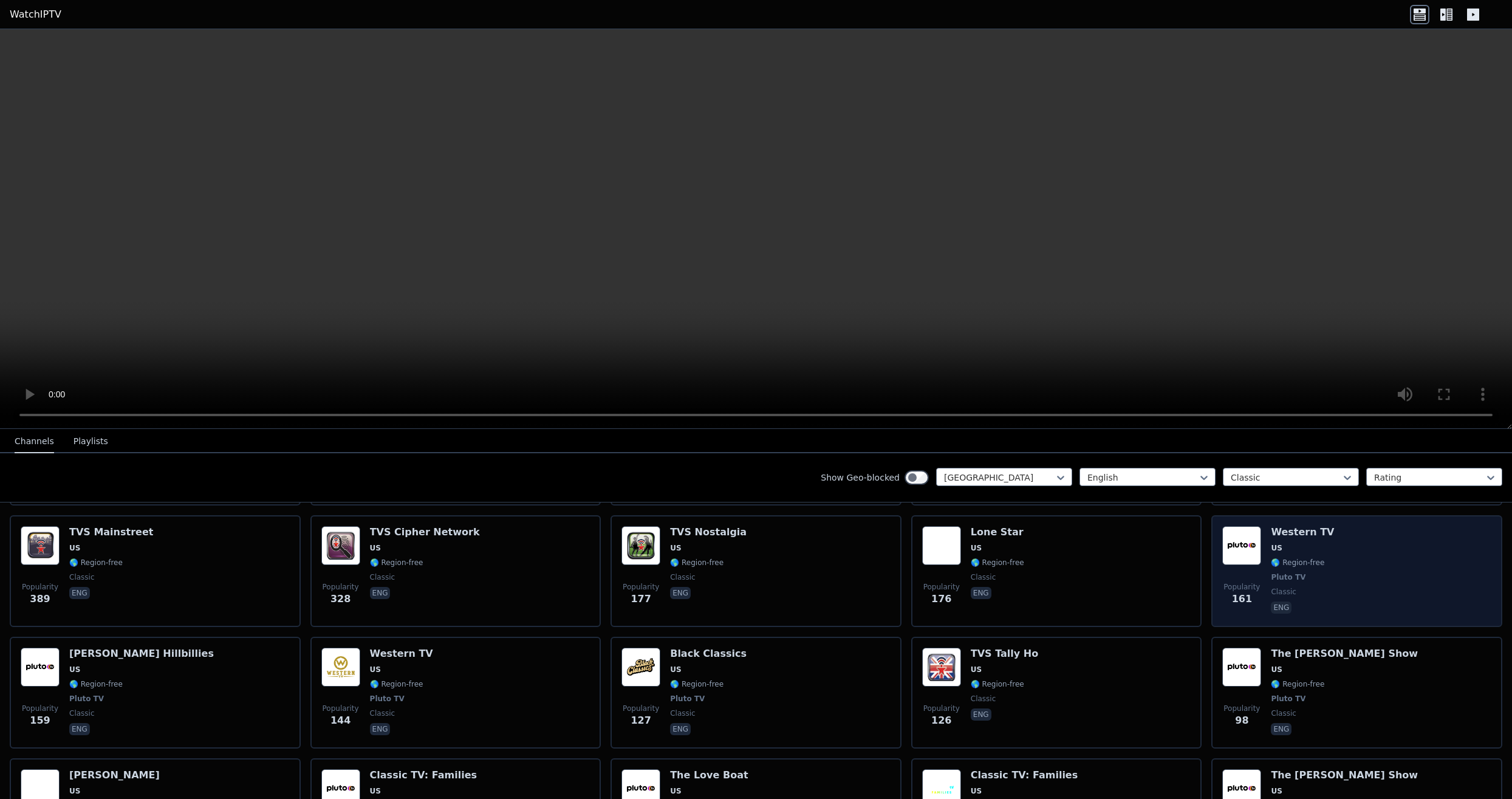
scroll to position [251, 0]
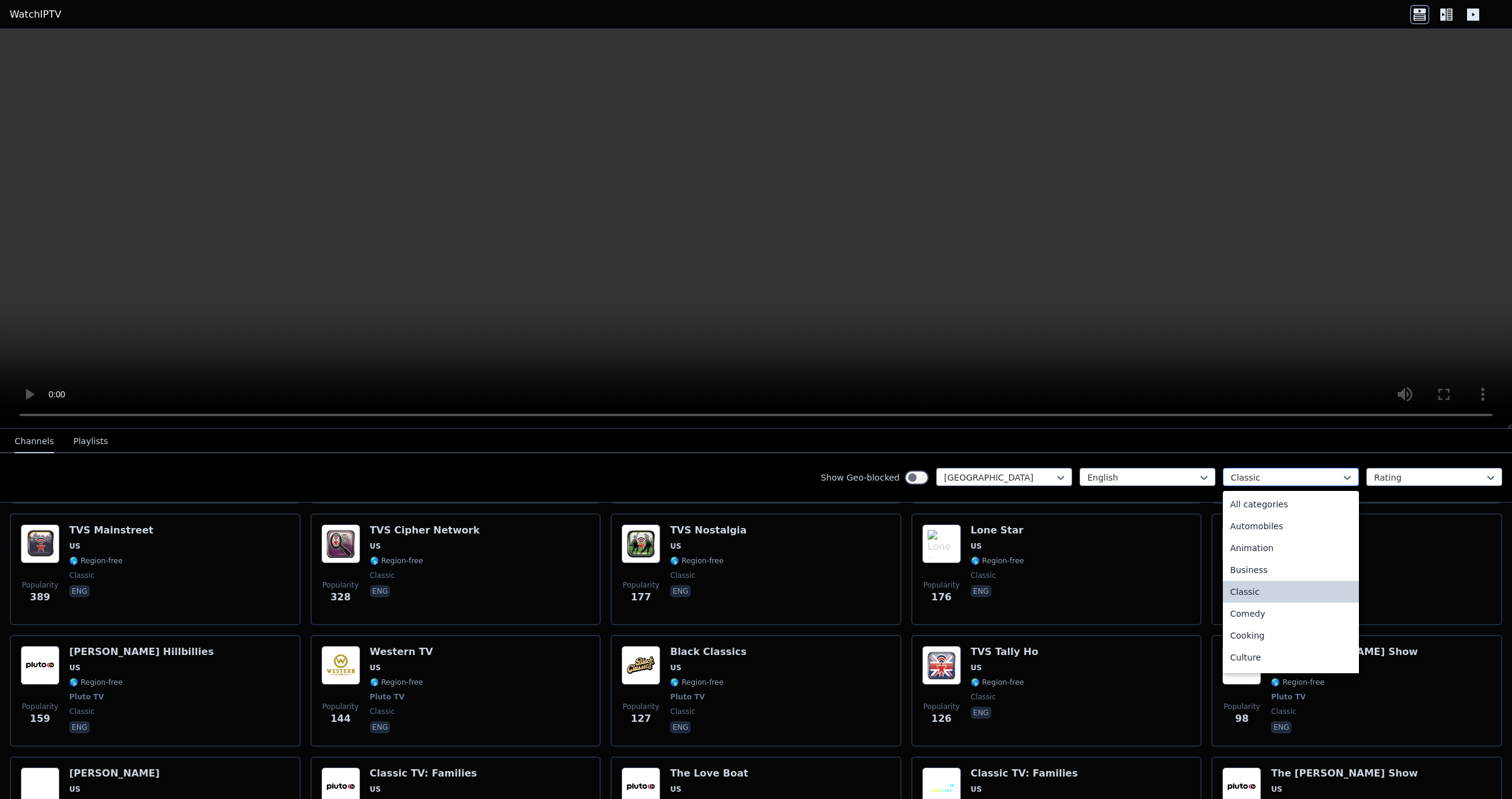
click at [1277, 473] on div at bounding box center [1286, 477] width 111 height 12
click at [1253, 594] on div "Science" at bounding box center [1291, 595] width 136 height 22
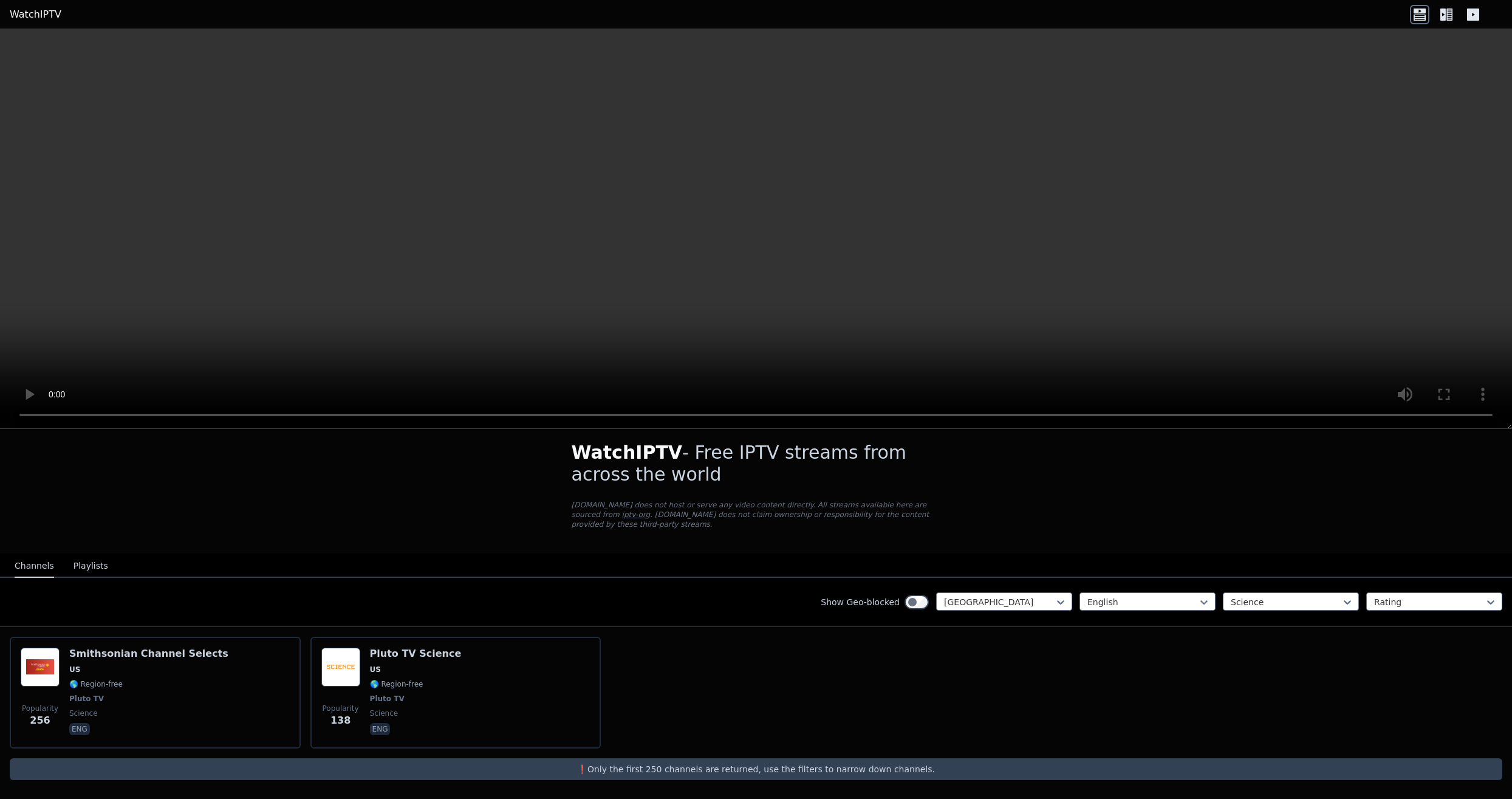
scroll to position [9, 0]
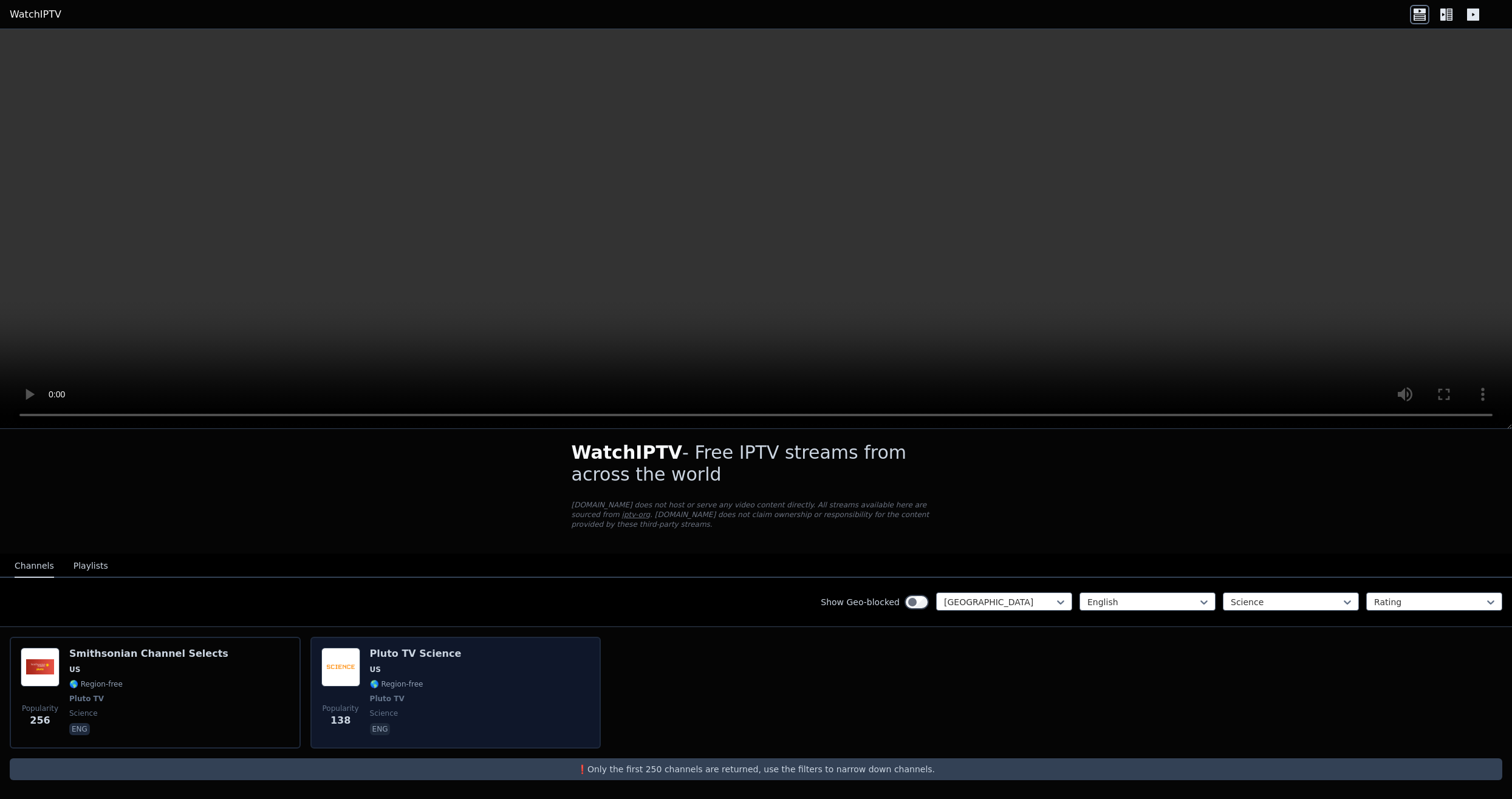
click at [481, 657] on div "Popularity 138 Pluto TV Science US 🌎 Region-free Pluto TV science eng" at bounding box center [456, 692] width 269 height 90
